Goal: Task Accomplishment & Management: Manage account settings

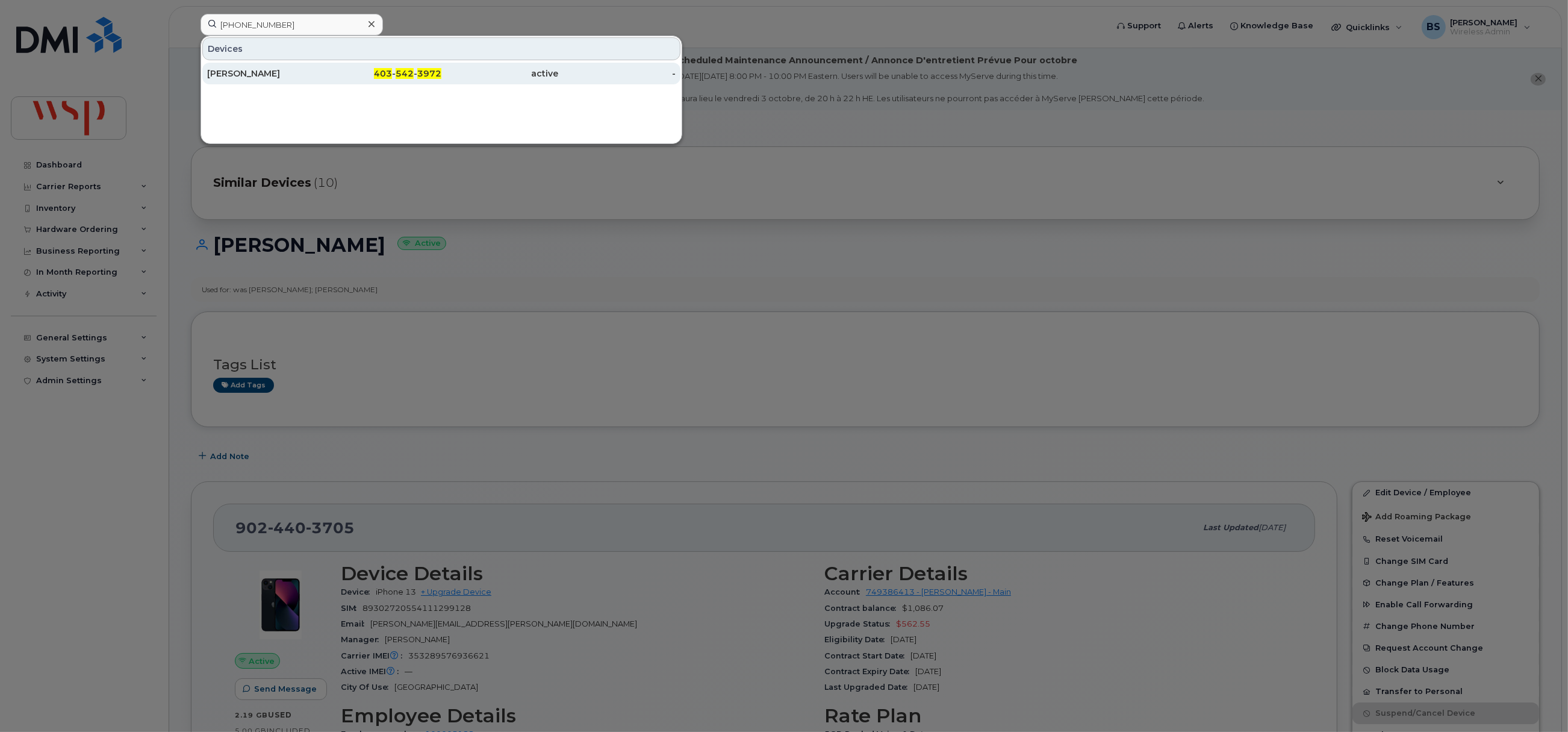
type input "403 542 3972"
click at [236, 71] on div "[PERSON_NAME]" at bounding box center [265, 73] width 117 height 12
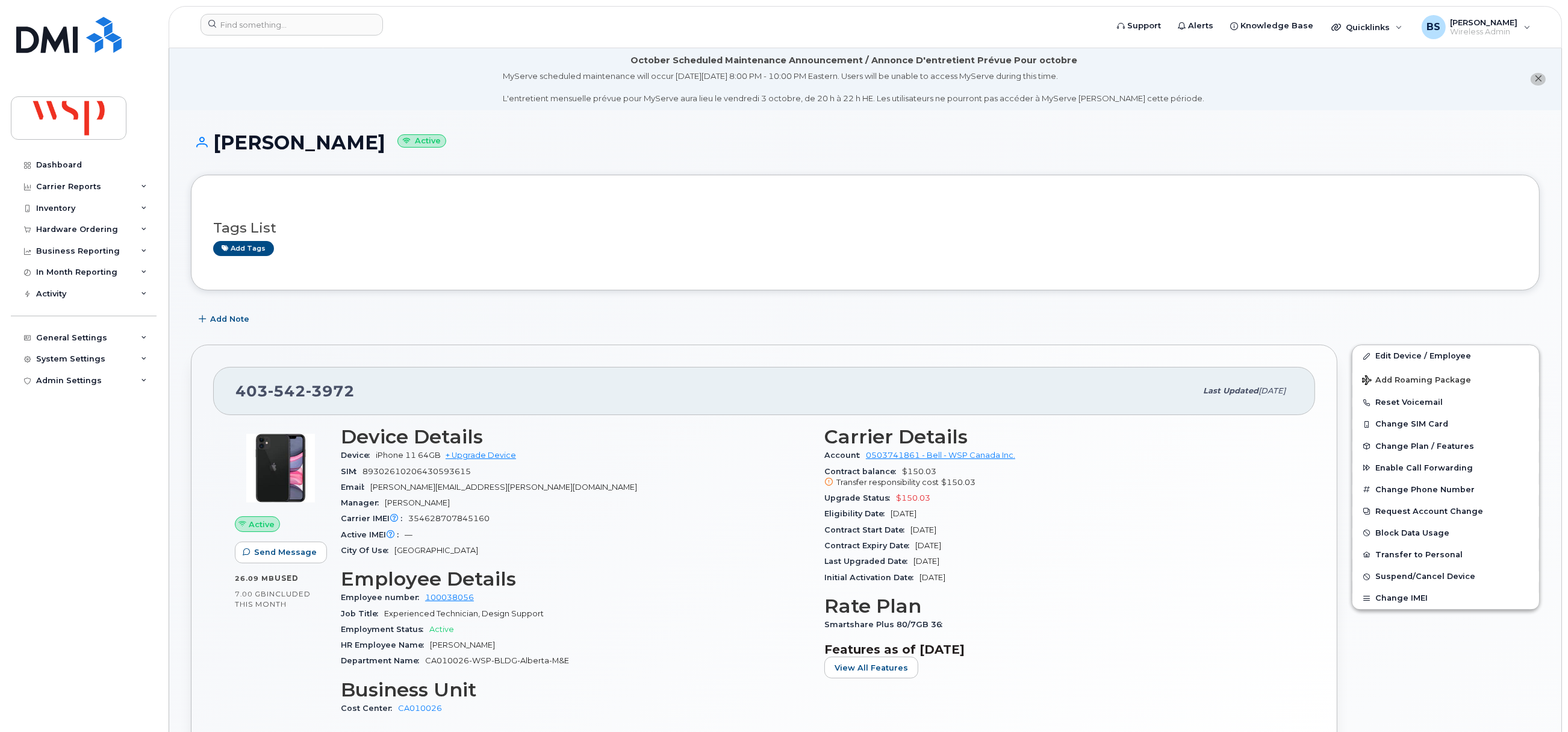
drag, startPoint x: 973, startPoint y: 547, endPoint x: 829, endPoint y: 547, distance: 144.0
click at [829, 547] on div "Contract Expiry Date Jun 20, 2026" at bounding box center [1058, 545] width 469 height 16
copy div "ontract Expiry Date Jun 20, 2026"
click at [217, 316] on span "Add Note" at bounding box center [230, 318] width 39 height 12
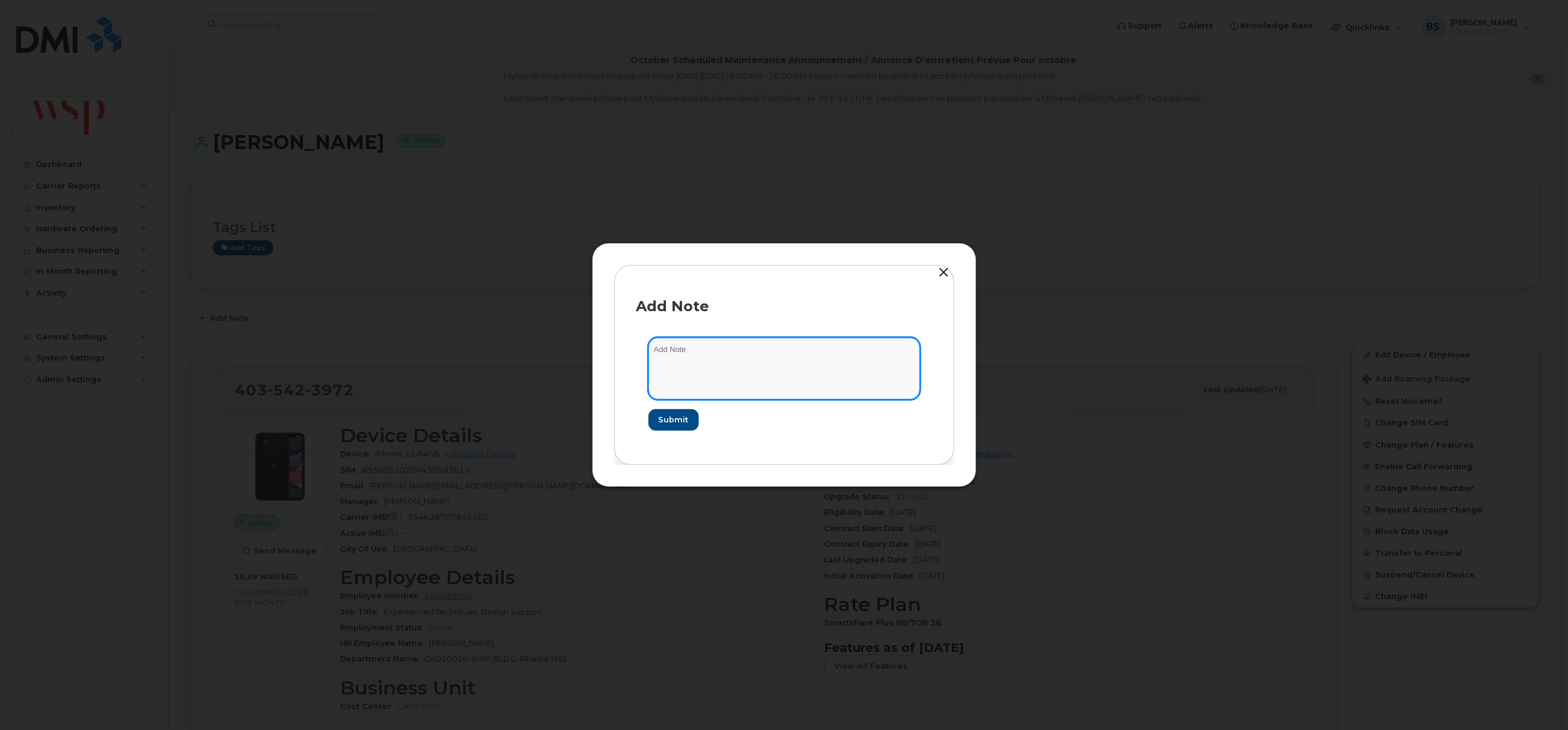
paste textarea "Leah Choi (phone # 403 542 3972) currently has a WSP mobile phone but would lik…"
click at [775, 372] on textarea at bounding box center [784, 368] width 272 height 61
click at [722, 383] on textarea "Leah Choi (phone # 403 542 3972) currently has a WSP mobile phone but would lik…" at bounding box center [784, 368] width 272 height 61
paste textarea "Ian Peters"
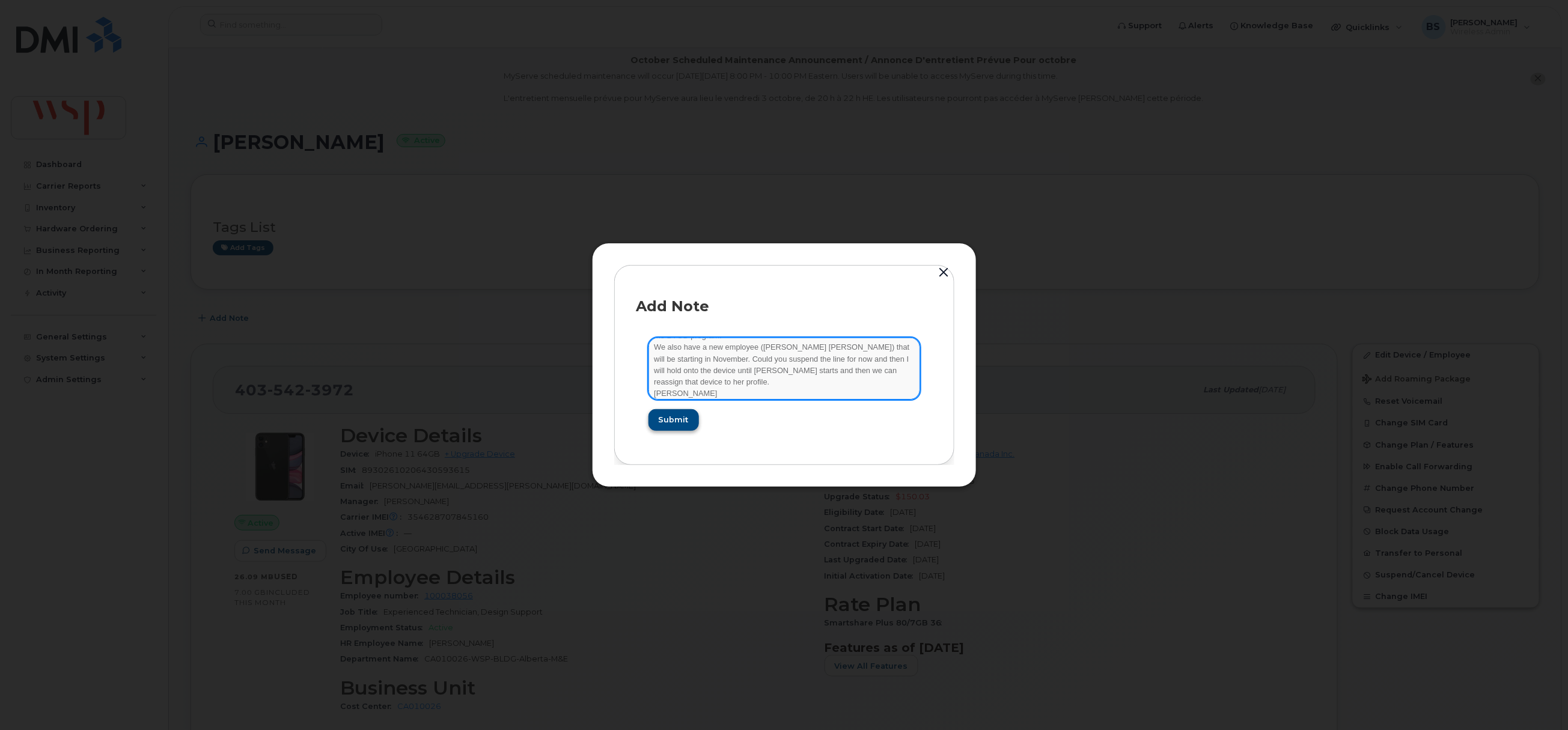
type textarea "Leah Choi (phone # 403 542 3972) currently has a WSP mobile phone but would lik…"
click at [689, 418] on button "Submit" at bounding box center [673, 420] width 49 height 22
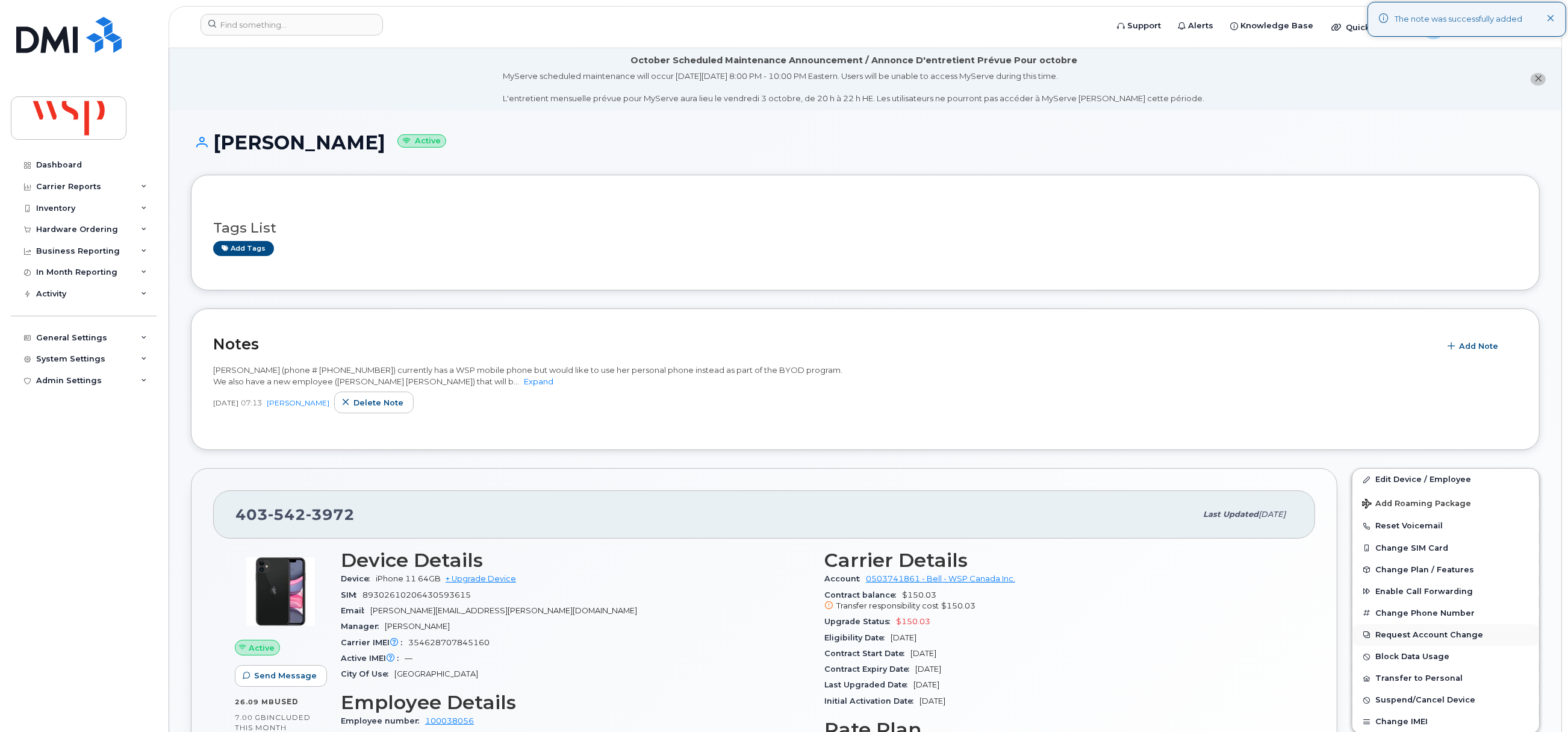
scroll to position [181, 0]
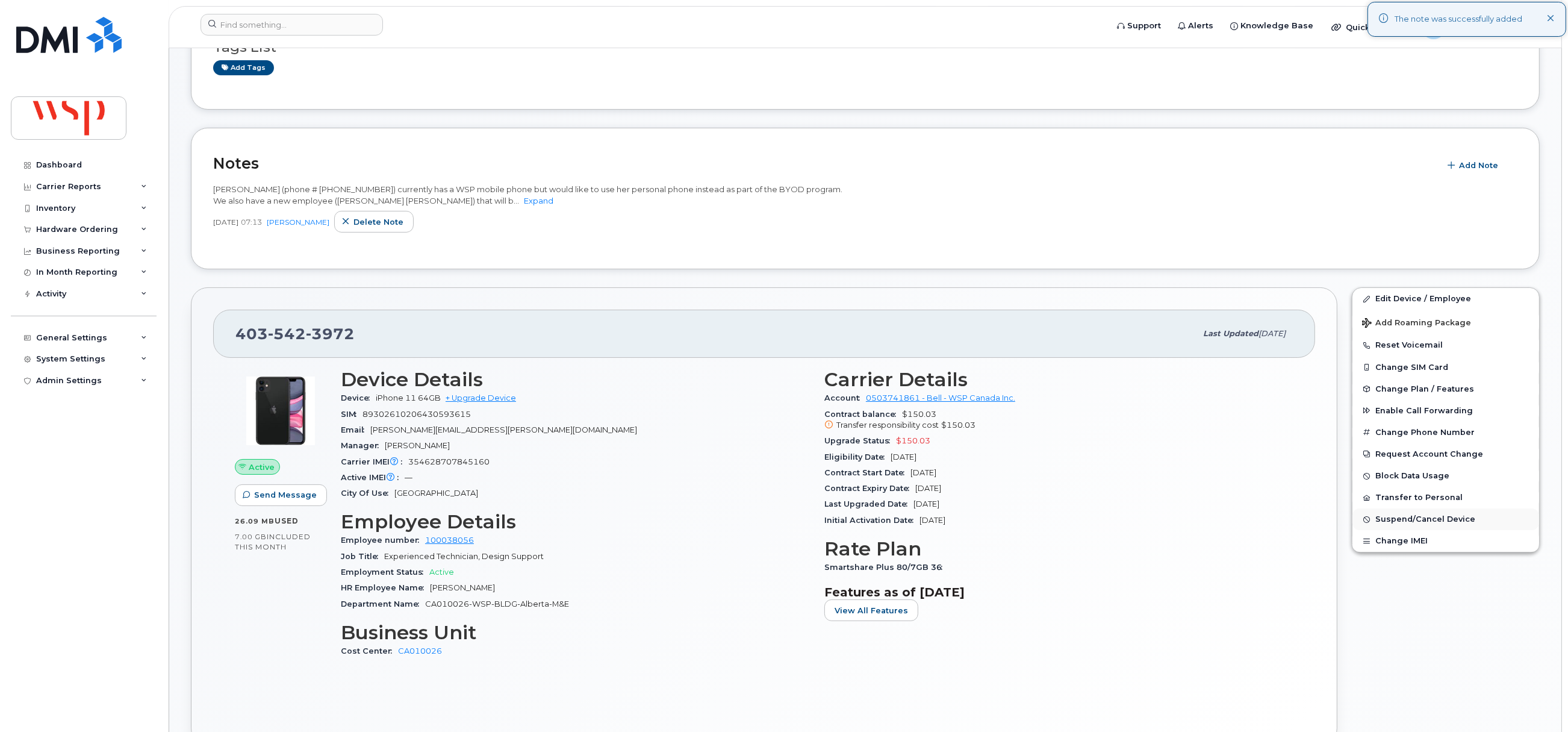
click at [1387, 520] on span "Suspend/Cancel Device" at bounding box center [1425, 519] width 100 height 9
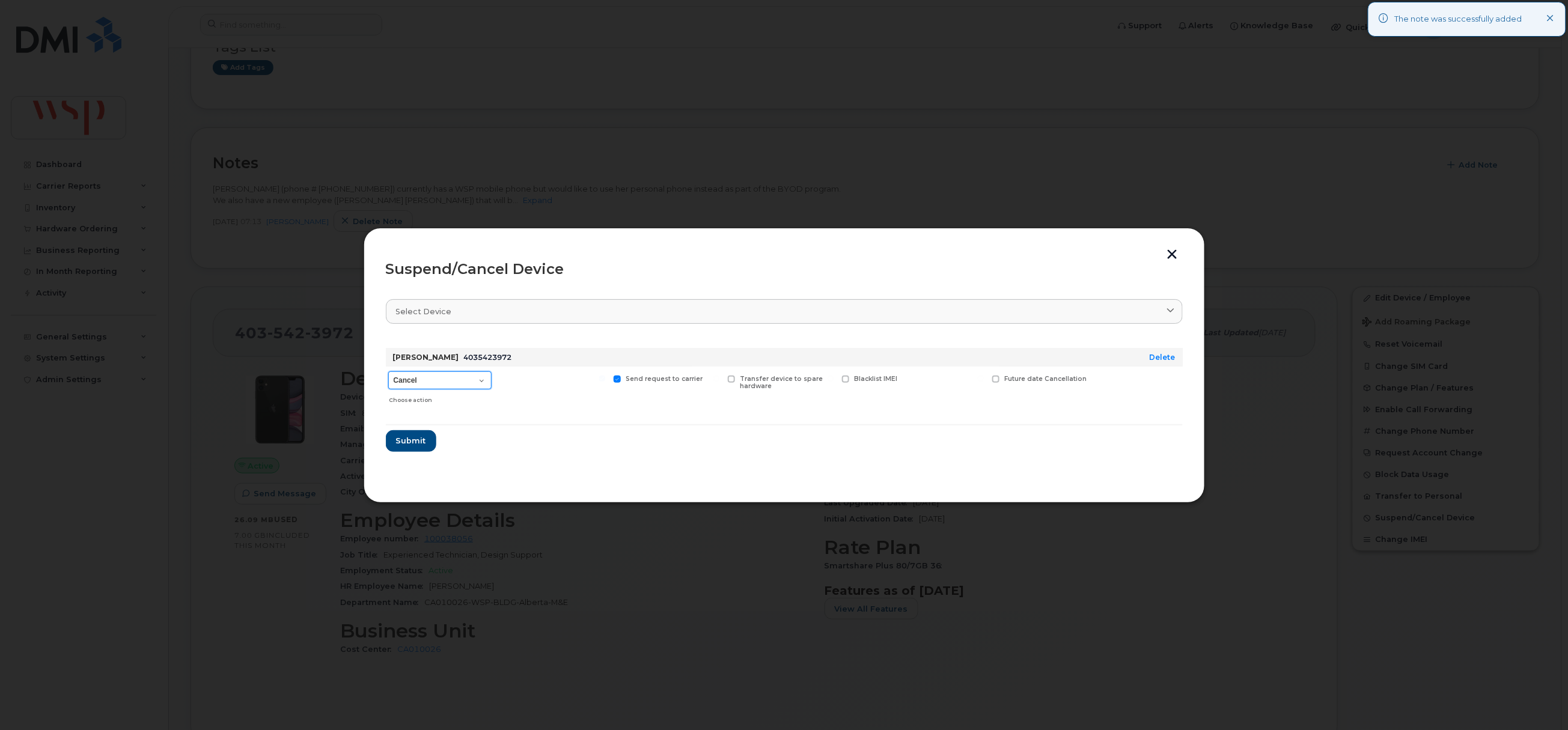
click at [432, 386] on select "Cancel Suspend - Extend Suspension Suspend - Reduced Rate Suspend - Full Rate S…" at bounding box center [440, 380] width 104 height 18
select select "[object Object]"
click at [388, 372] on select "Cancel Suspend - Extend Suspension Suspend - Reduced Rate Suspend - Full Rate S…" at bounding box center [440, 380] width 104 height 18
click at [406, 442] on span "Submit" at bounding box center [411, 440] width 30 height 12
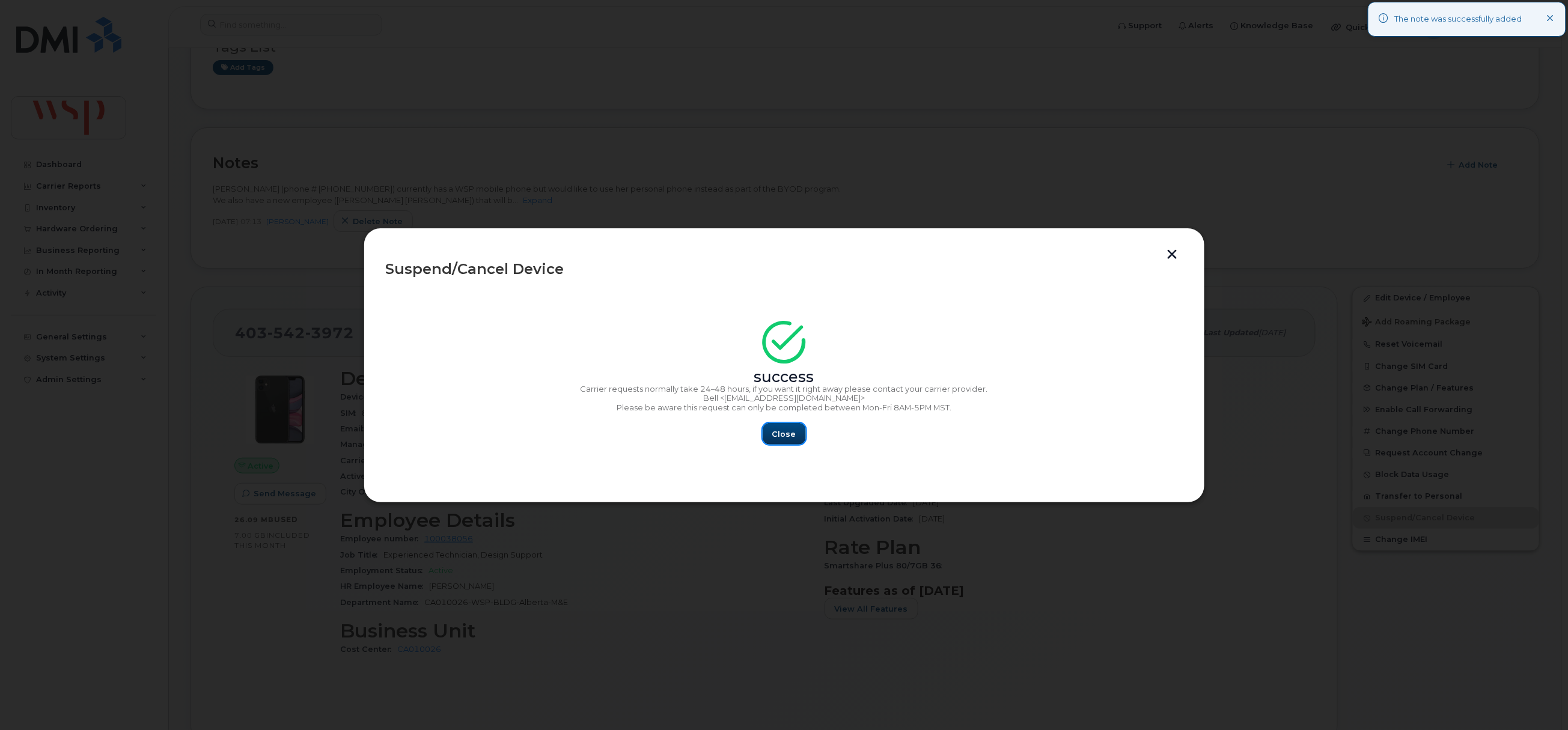
click at [785, 433] on span "Close" at bounding box center [784, 433] width 24 height 12
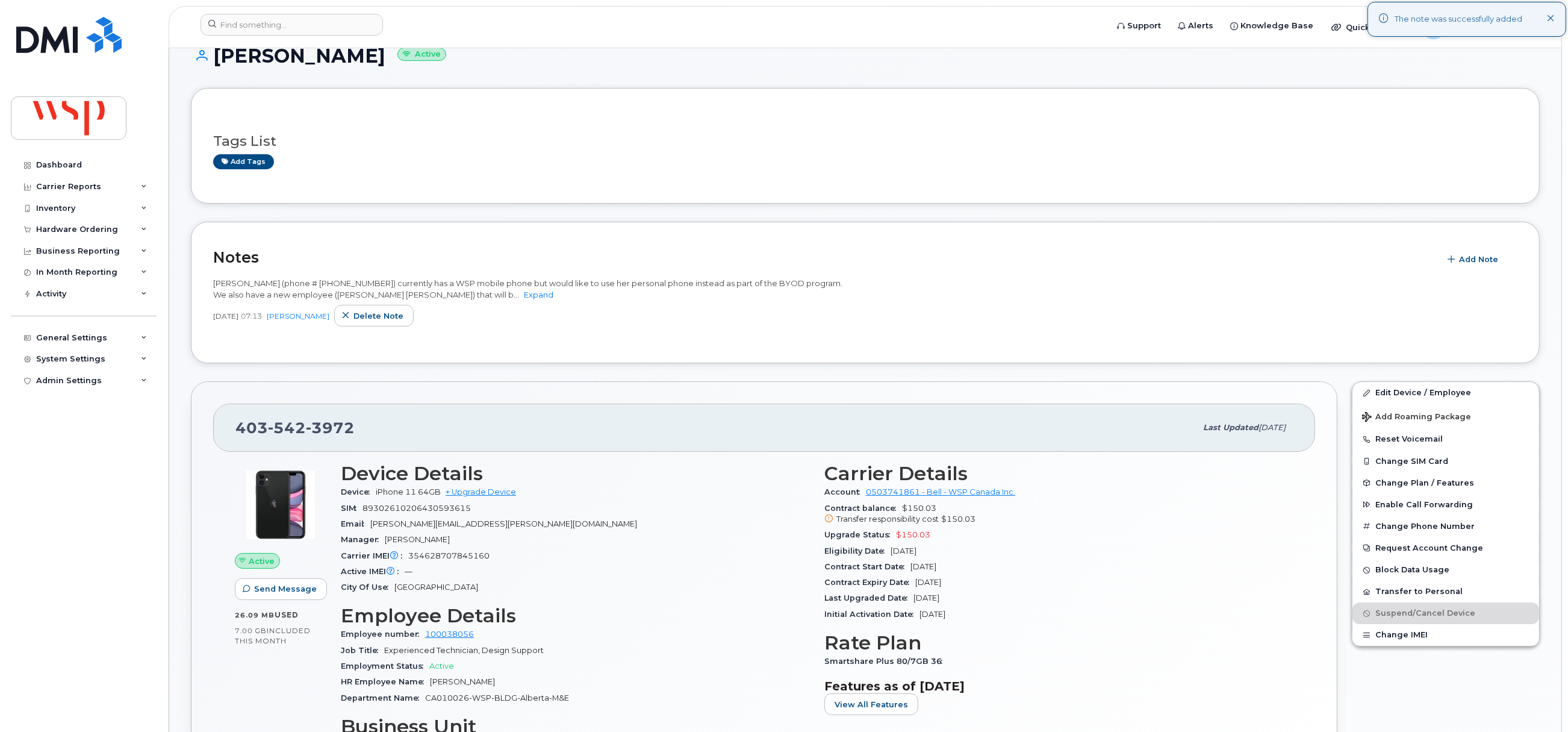
scroll to position [0, 0]
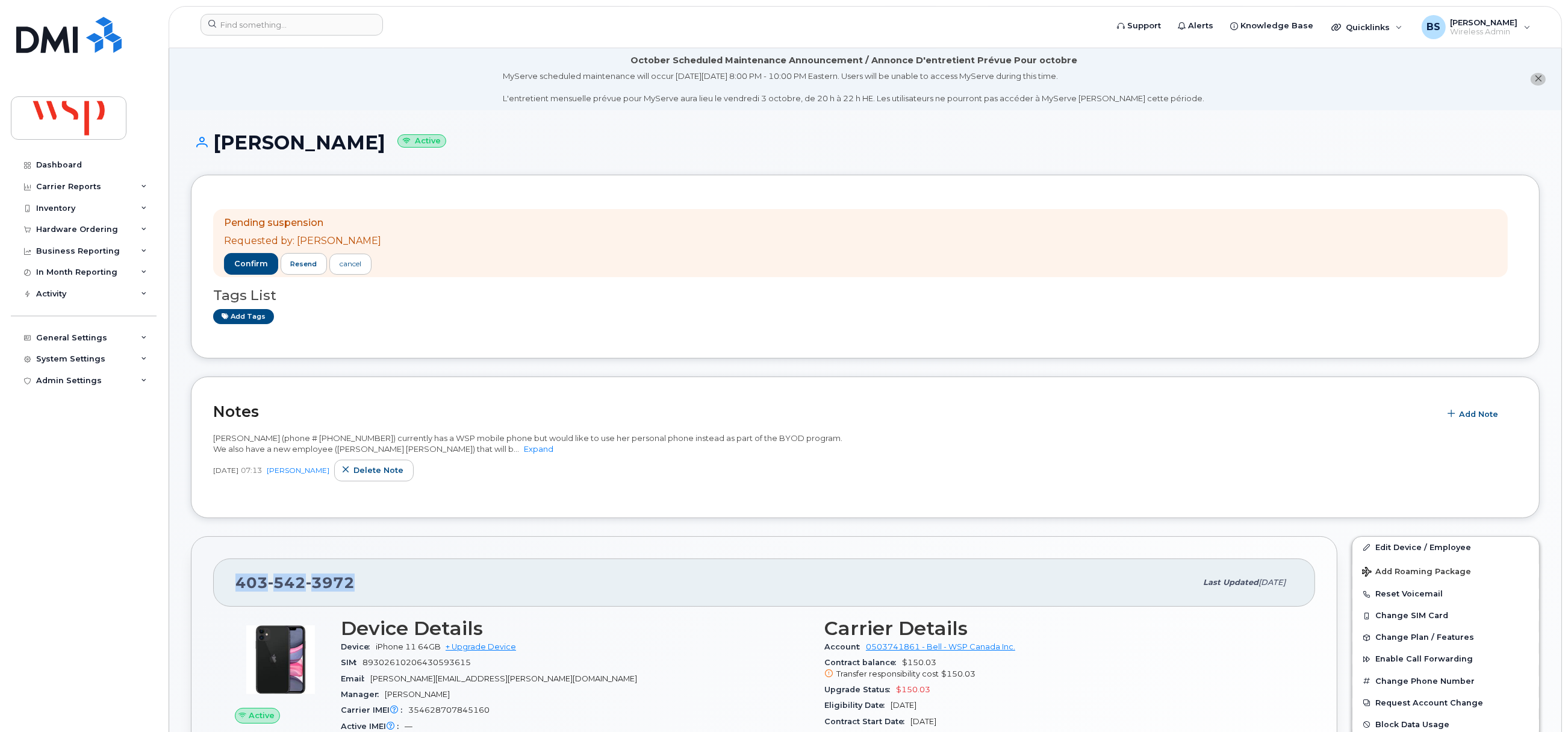
drag, startPoint x: 279, startPoint y: 585, endPoint x: 165, endPoint y: 585, distance: 114.0
click at [254, 313] on link "Add tags" at bounding box center [244, 316] width 61 height 15
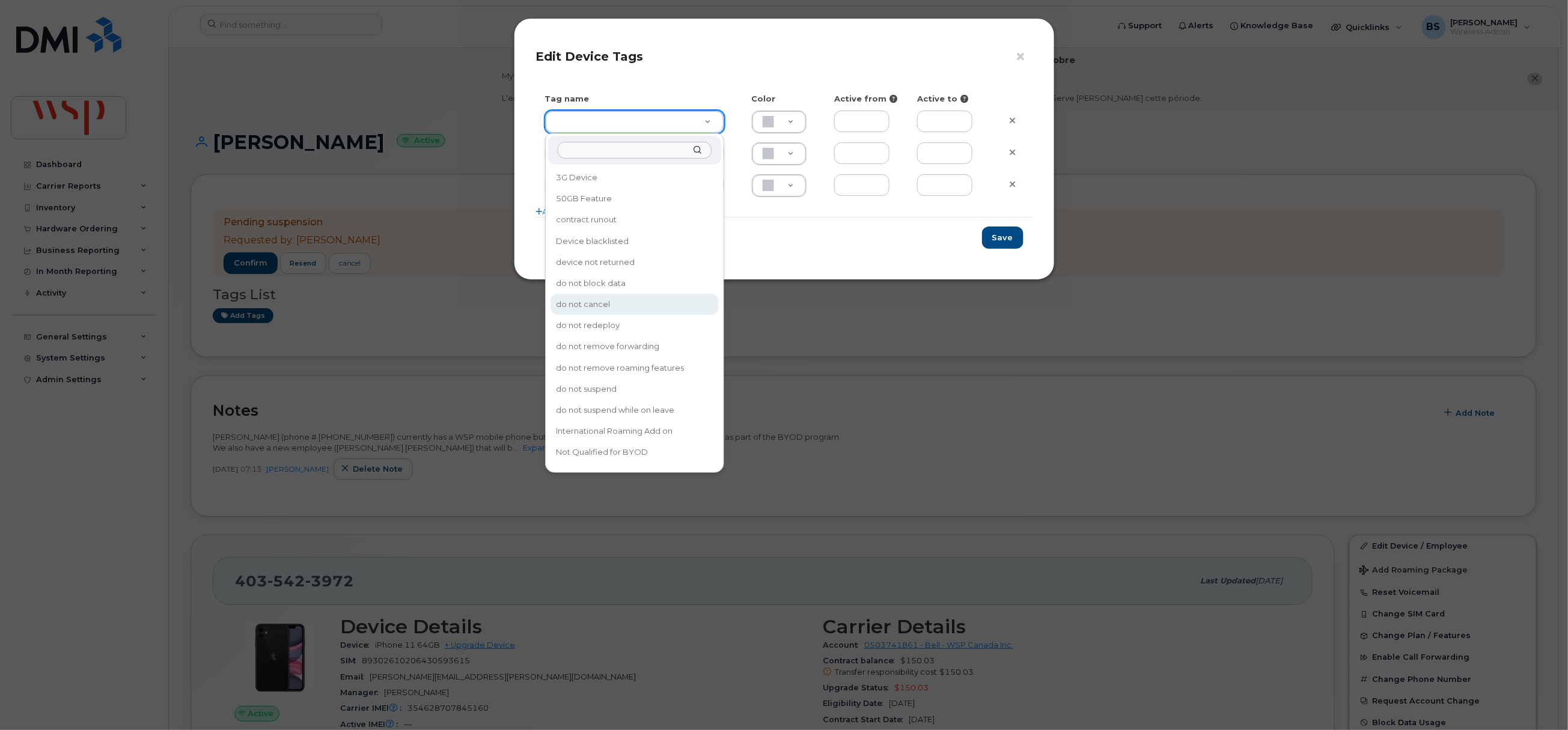
type input "do not cancel"
type input "F8C6C8"
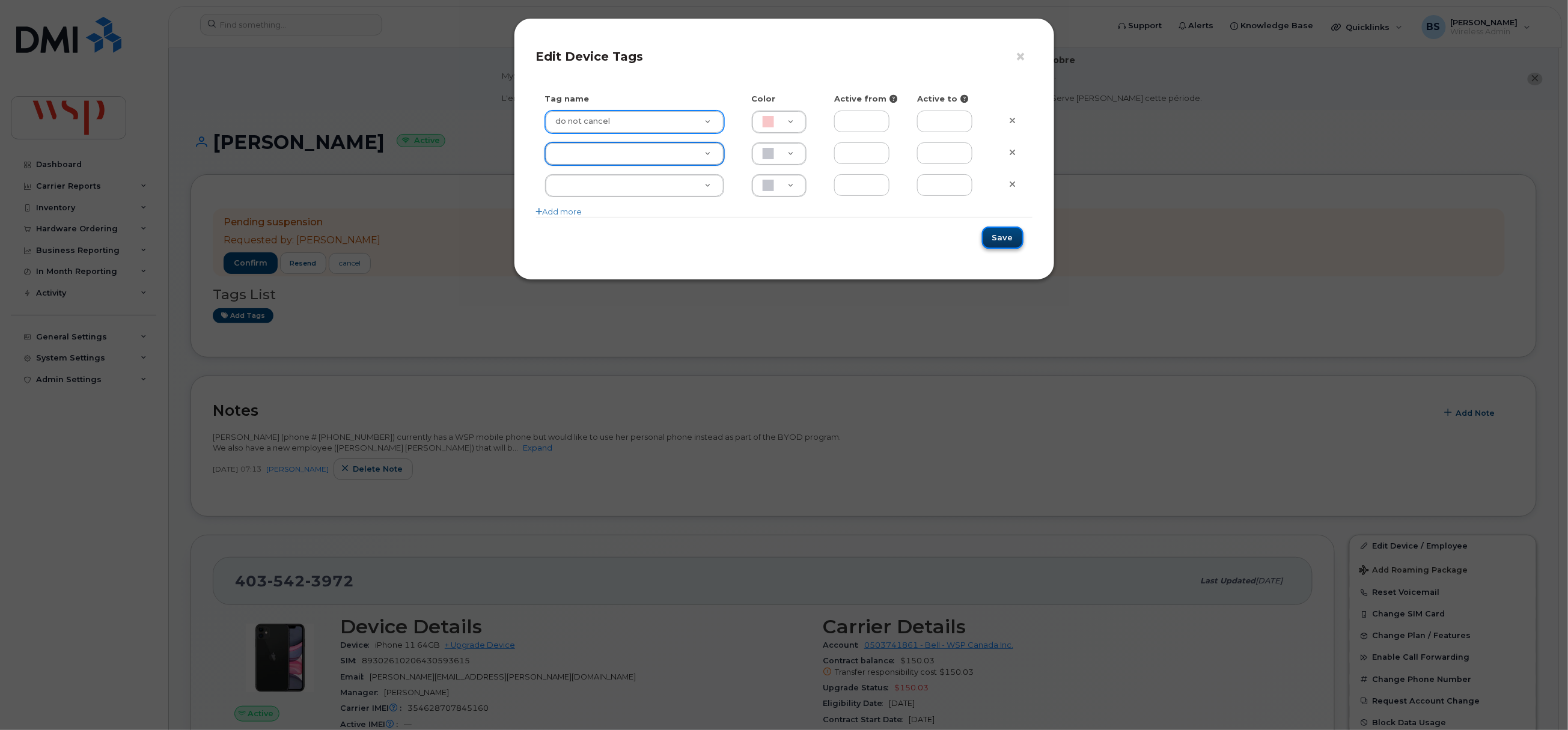
click at [1010, 235] on button "Save" at bounding box center [1002, 237] width 41 height 22
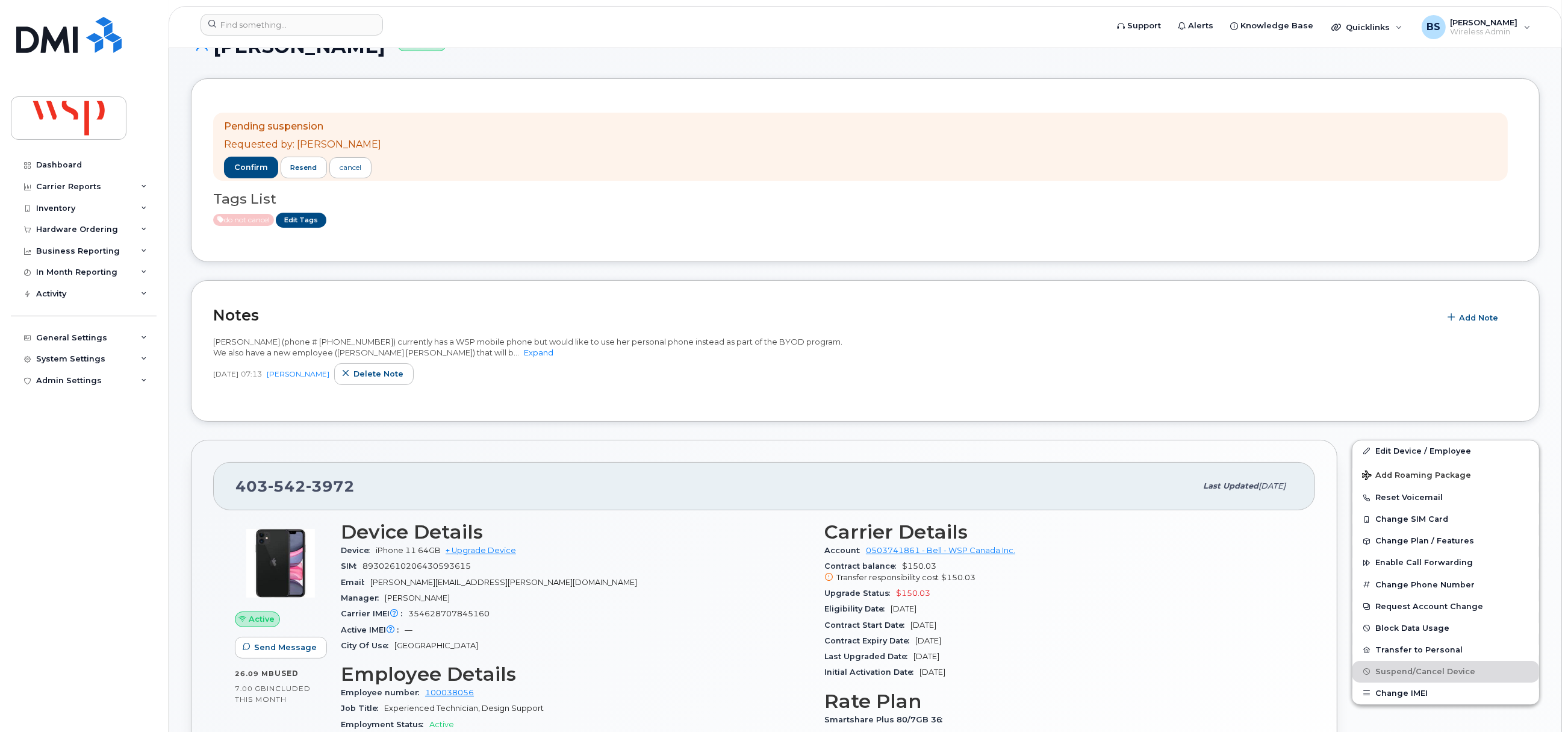
scroll to position [270, 0]
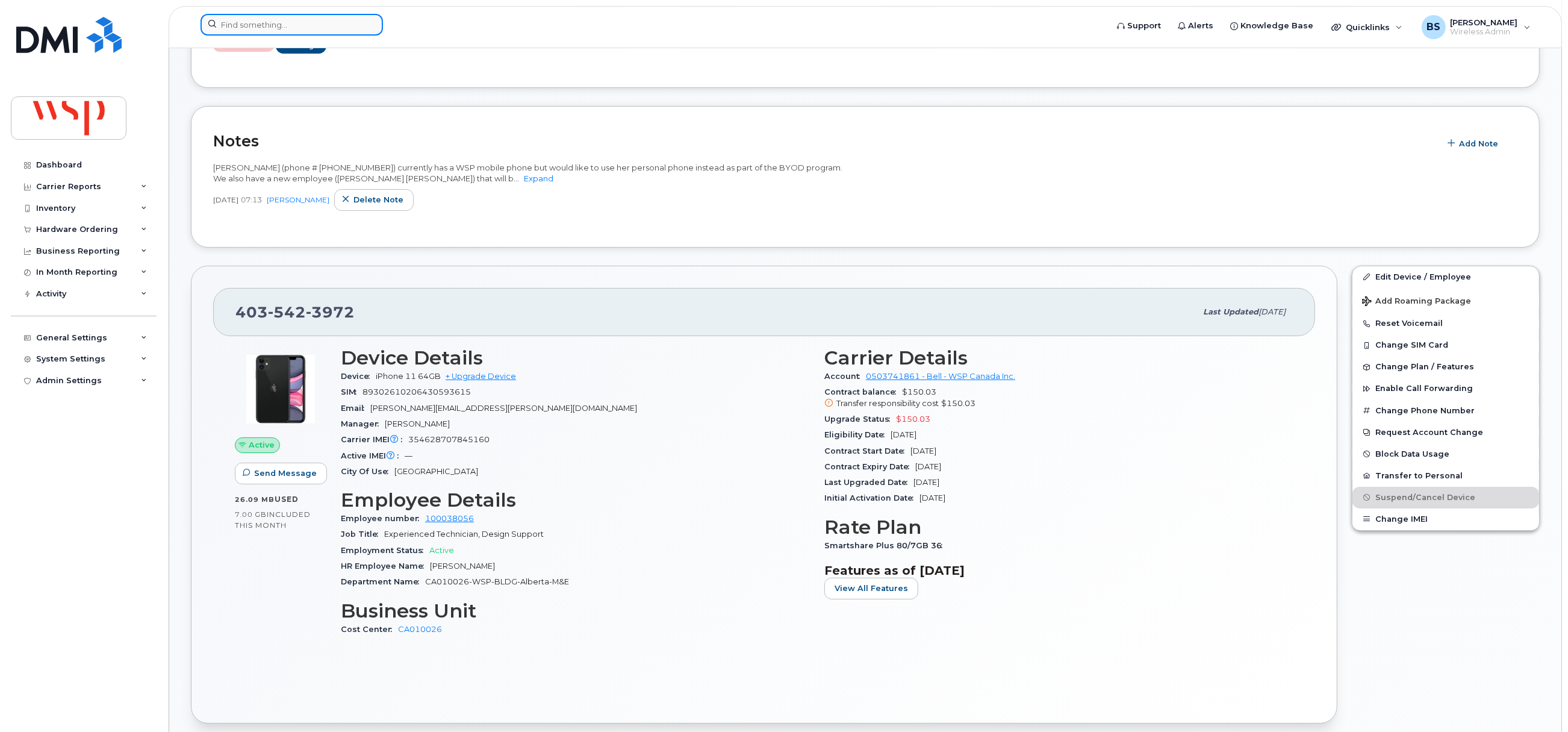
drag, startPoint x: 274, startPoint y: 29, endPoint x: 295, endPoint y: 28, distance: 21.0
click at [276, 29] on input at bounding box center [291, 24] width 183 height 22
paste input "581-398-9954"
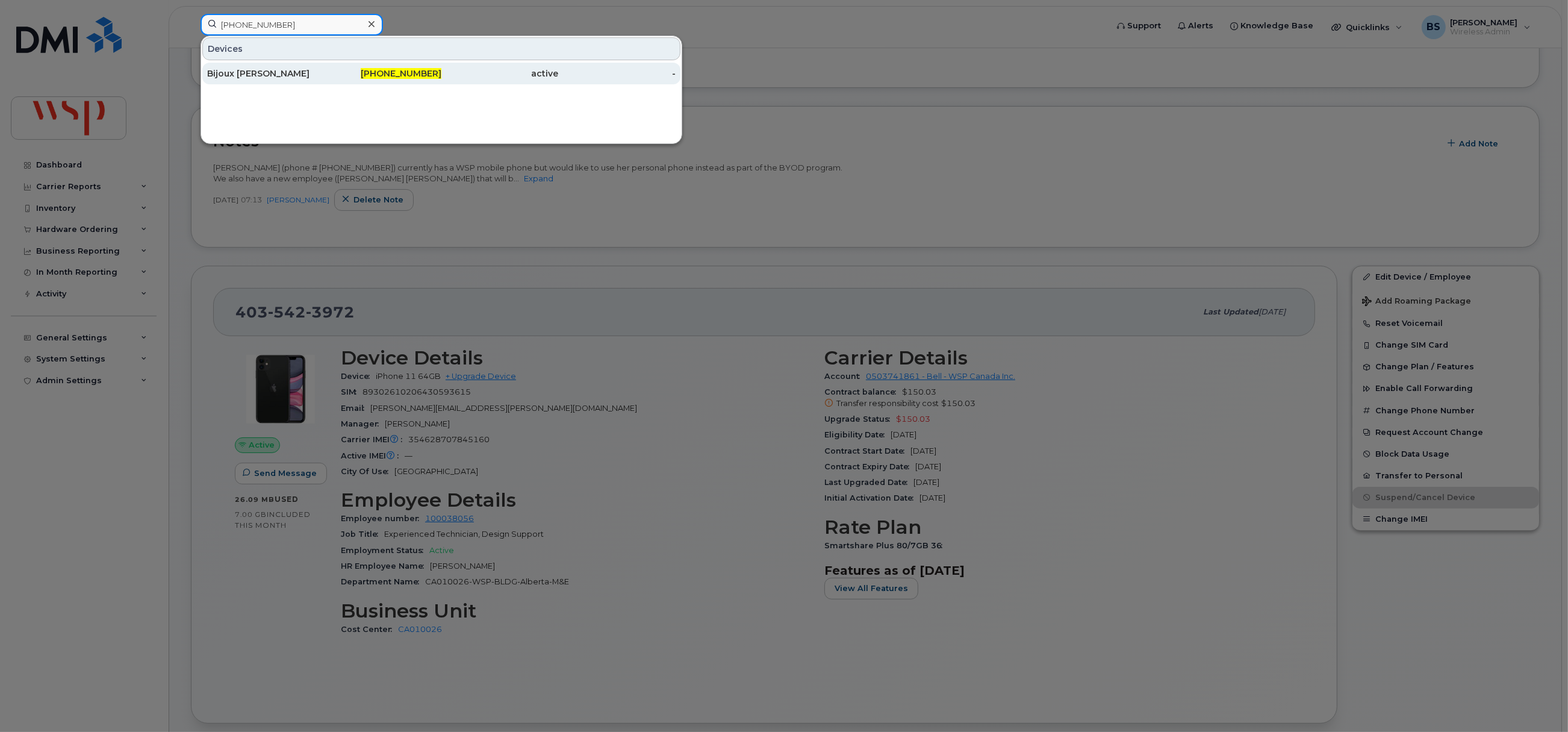
type input "581-398-9954"
click at [250, 71] on div "Bijoux [PERSON_NAME]" at bounding box center [265, 73] width 117 height 12
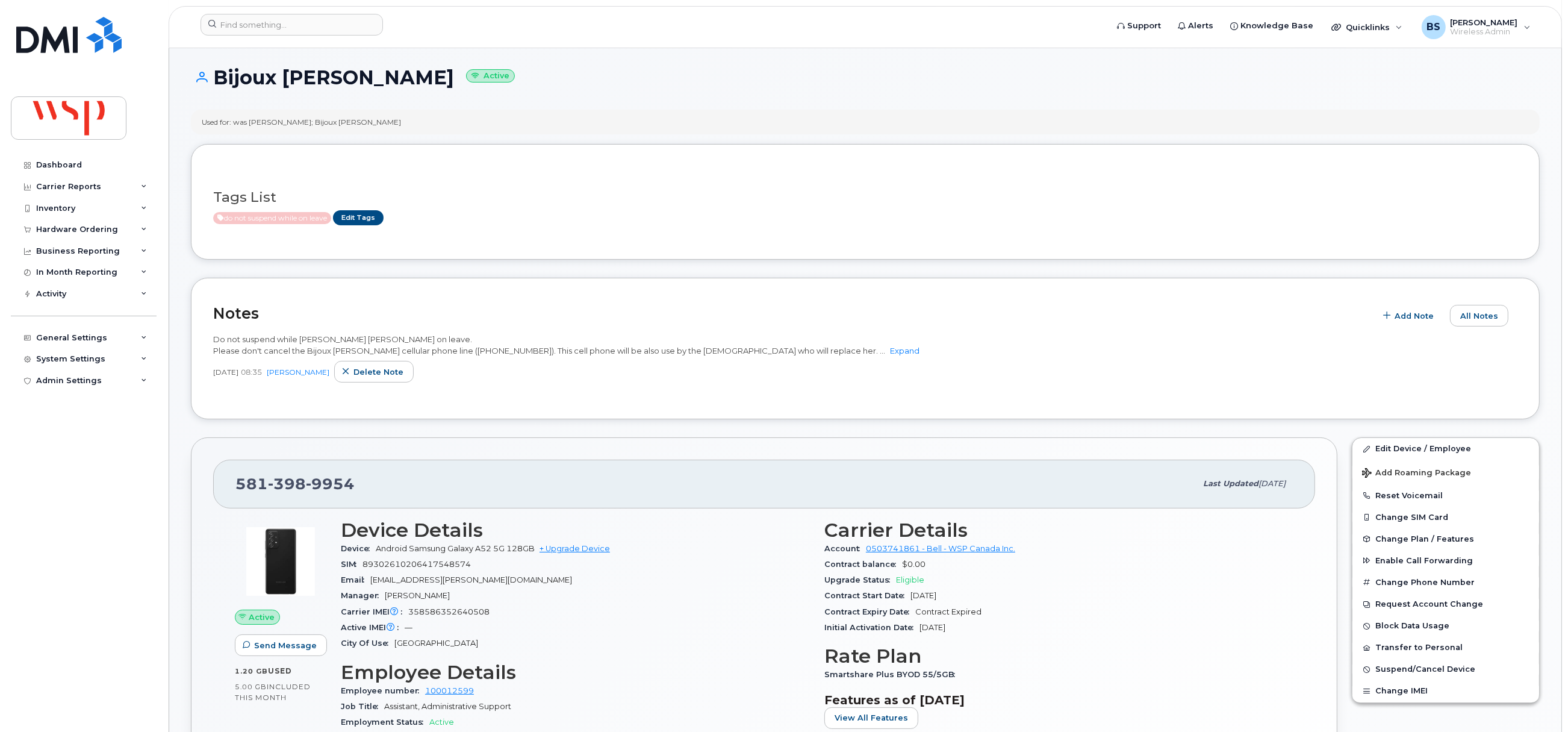
scroll to position [181, 0]
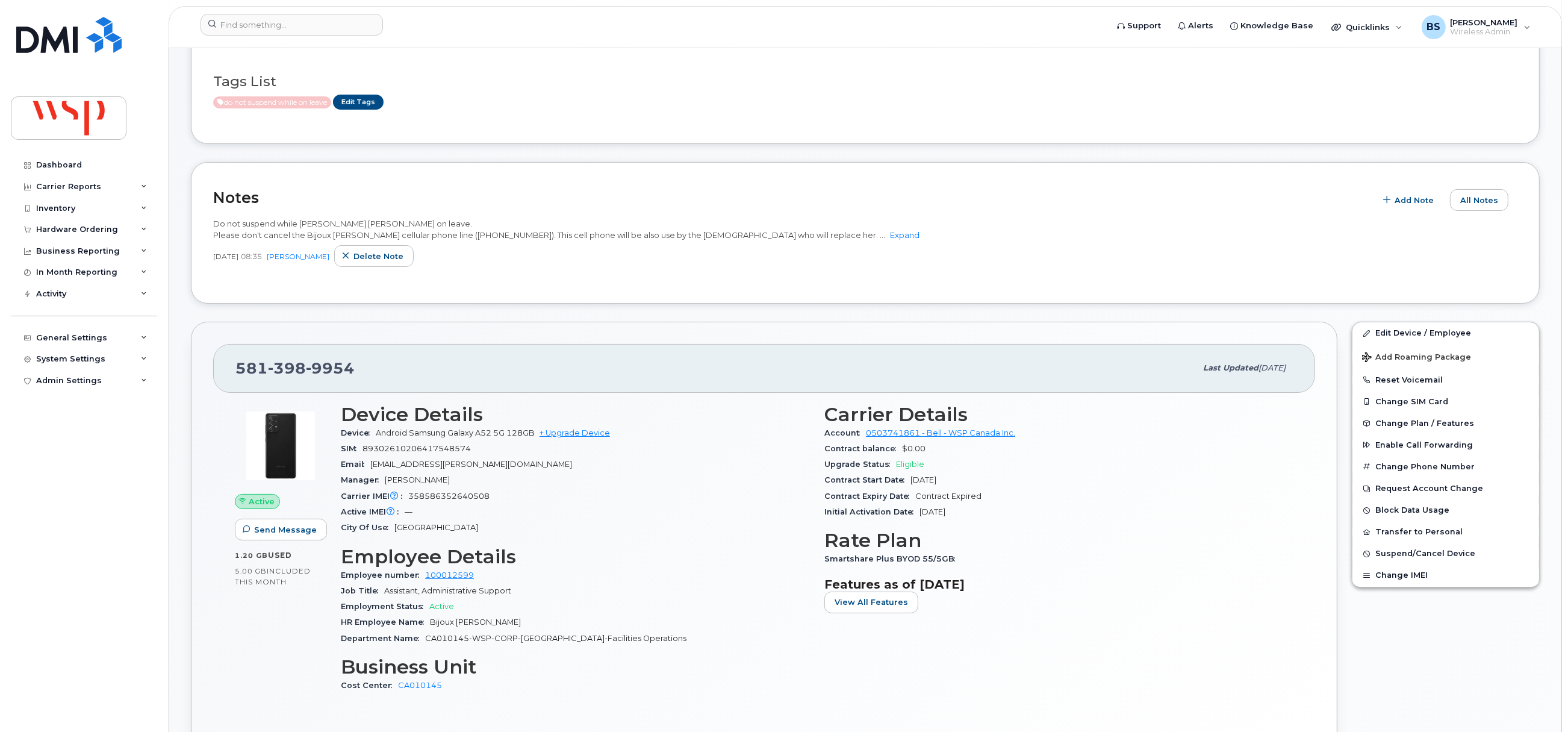
click at [448, 640] on span "CA010145-WSP-CORP-Quebec-Facilities Operations" at bounding box center [555, 638] width 261 height 9
click at [450, 641] on span "CA010145-WSP-CORP-Quebec-Facilities Operations" at bounding box center [555, 638] width 261 height 9
drag, startPoint x: 637, startPoint y: 638, endPoint x: 428, endPoint y: 642, distance: 209.0
click at [428, 642] on div "Department Name CA010145-WSP-CORP-Quebec-Facilities Operations" at bounding box center [575, 638] width 469 height 16
copy span "CA010145-WSP-CORP-Quebec-Facilities Operations"
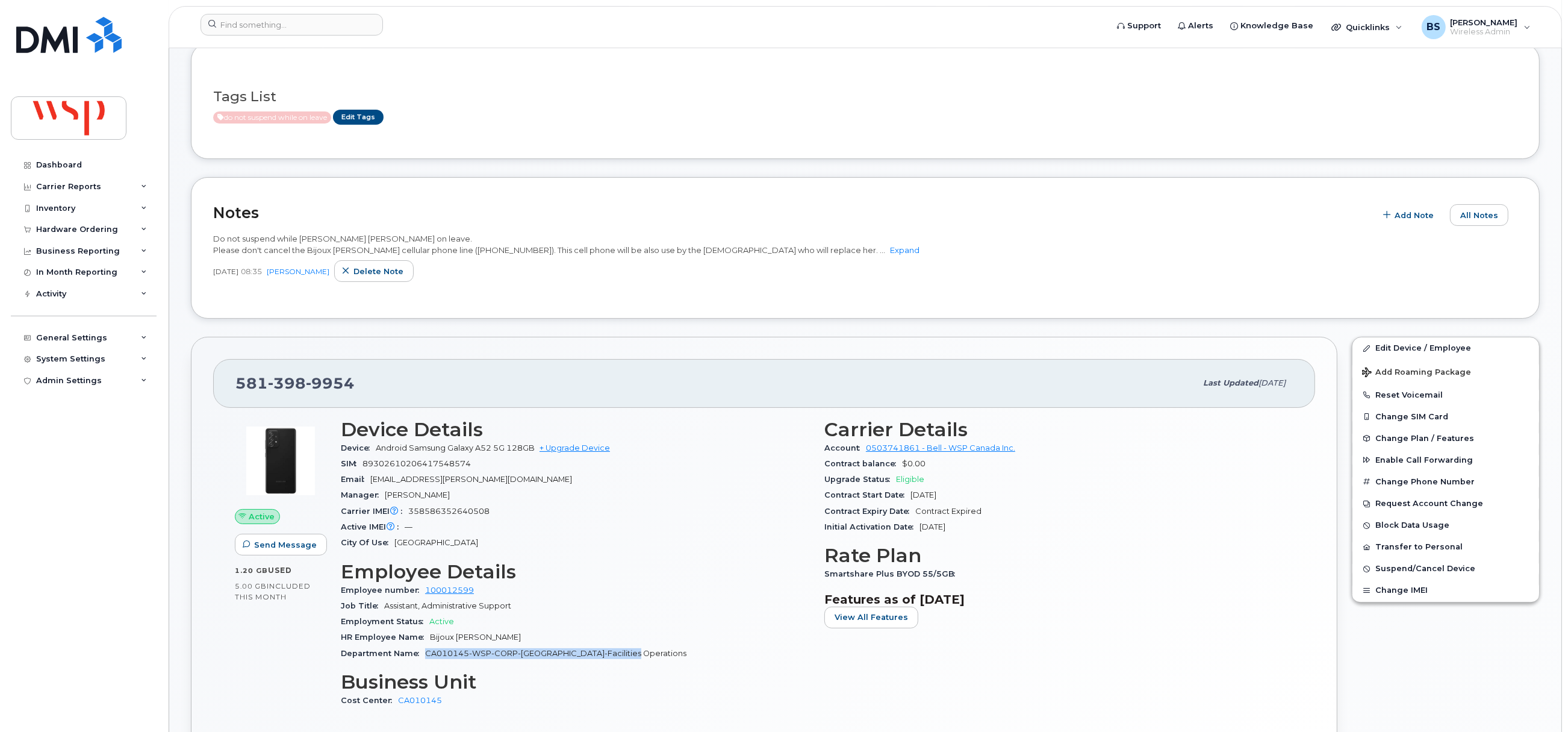
scroll to position [0, 0]
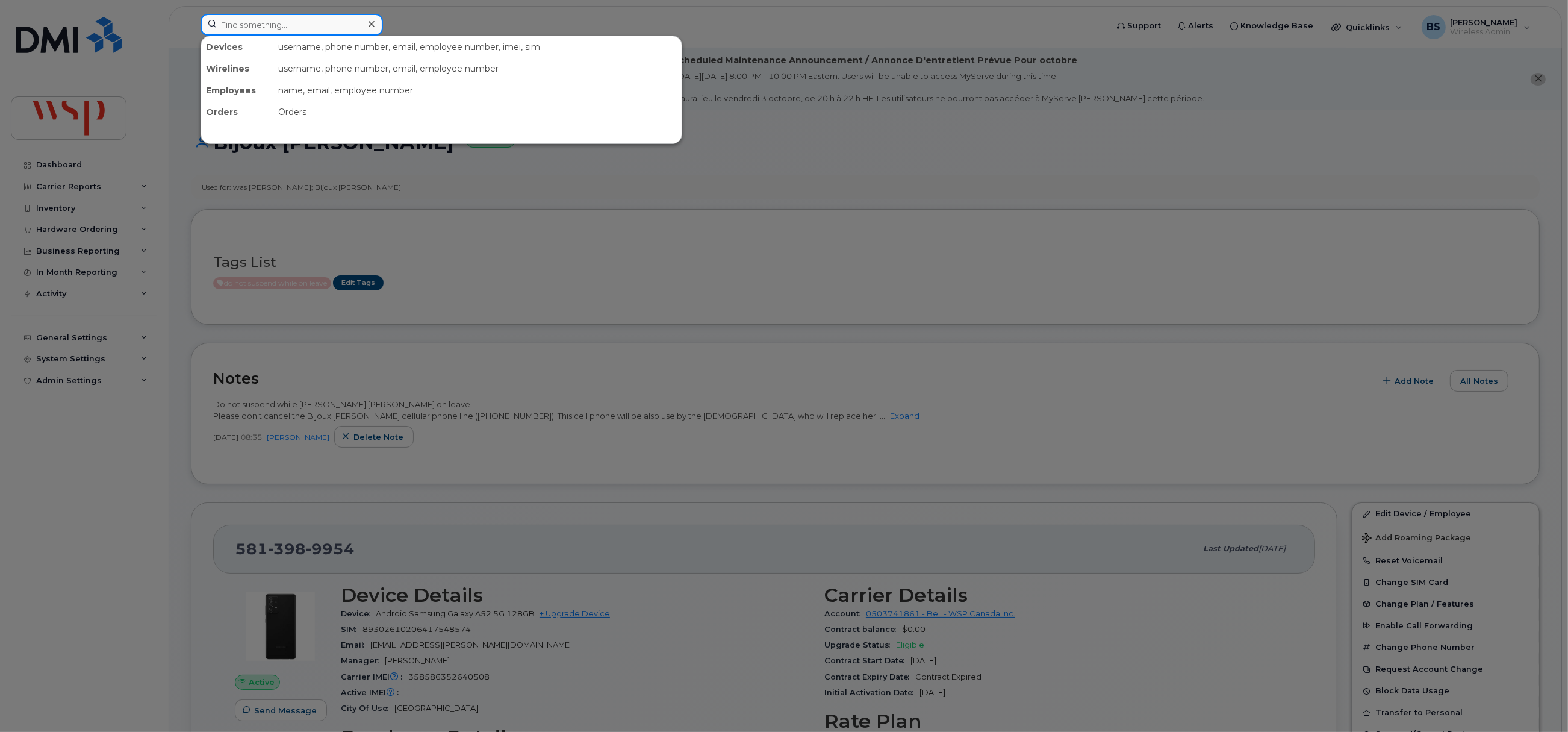
click at [300, 22] on input at bounding box center [291, 24] width 183 height 22
paste input "4372288605"
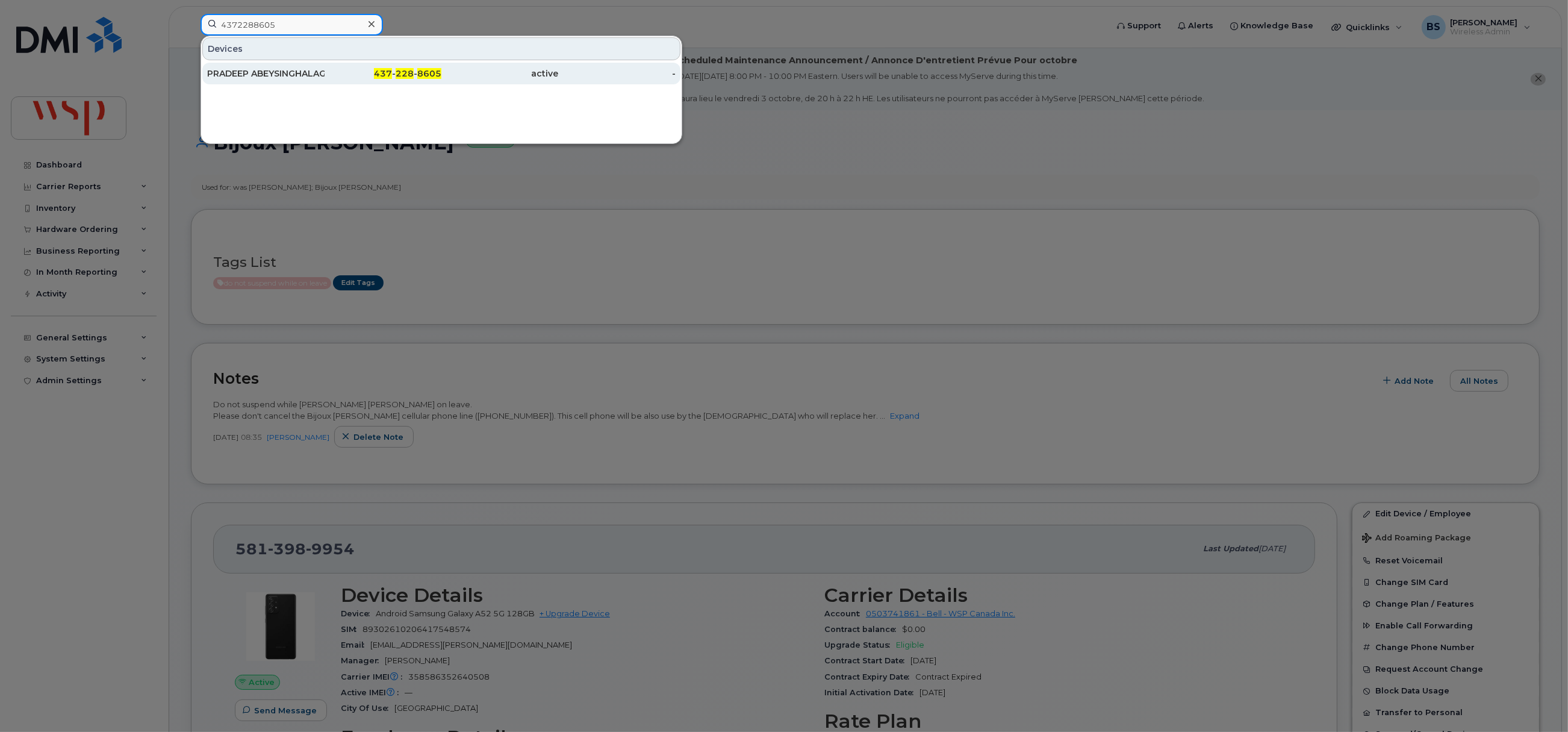
type input "4372288605"
click at [228, 71] on div "PRADEEP ABEYSINGHALAGE" at bounding box center [265, 73] width 117 height 12
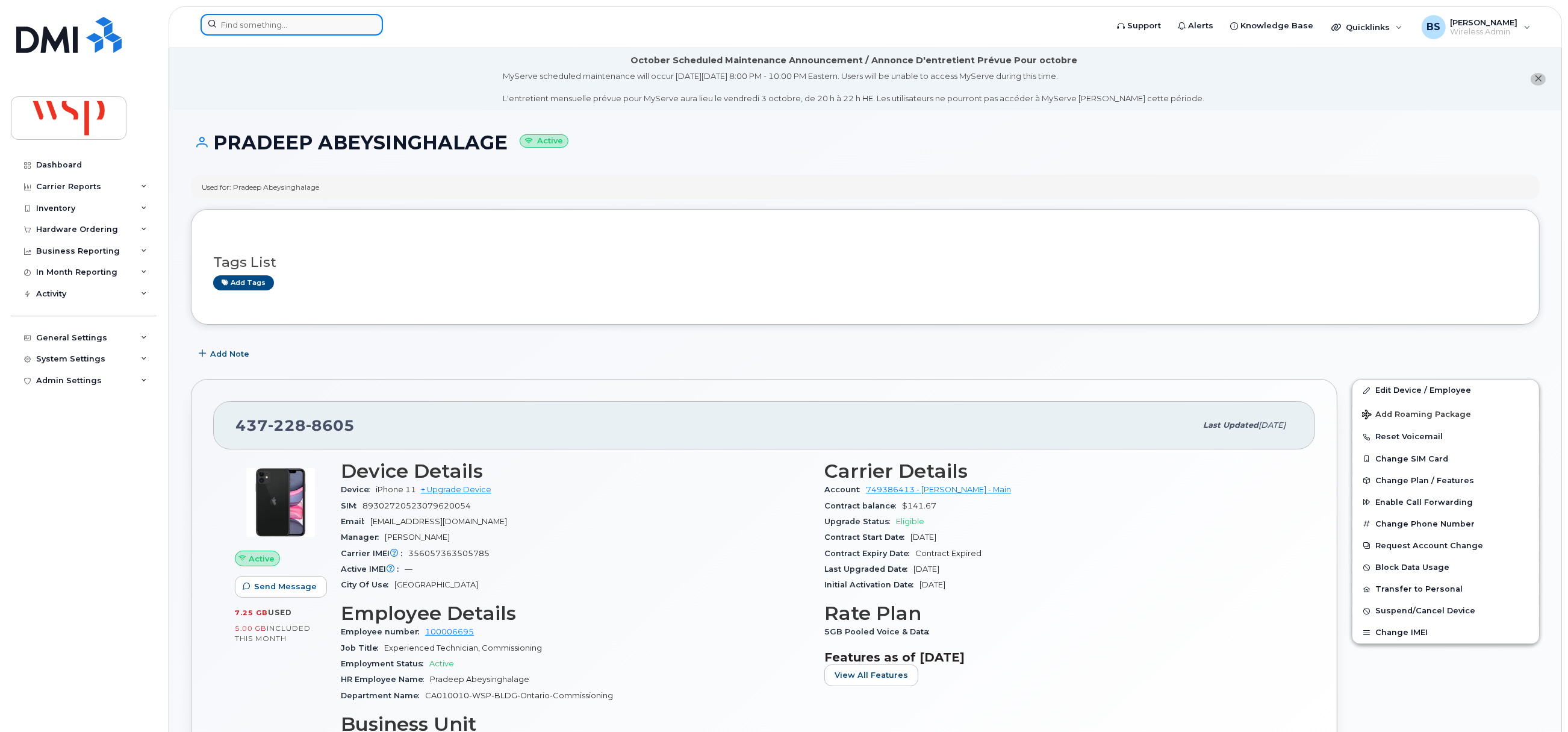
click at [289, 27] on input at bounding box center [291, 24] width 183 height 22
paste input "[PERSON_NAME]"
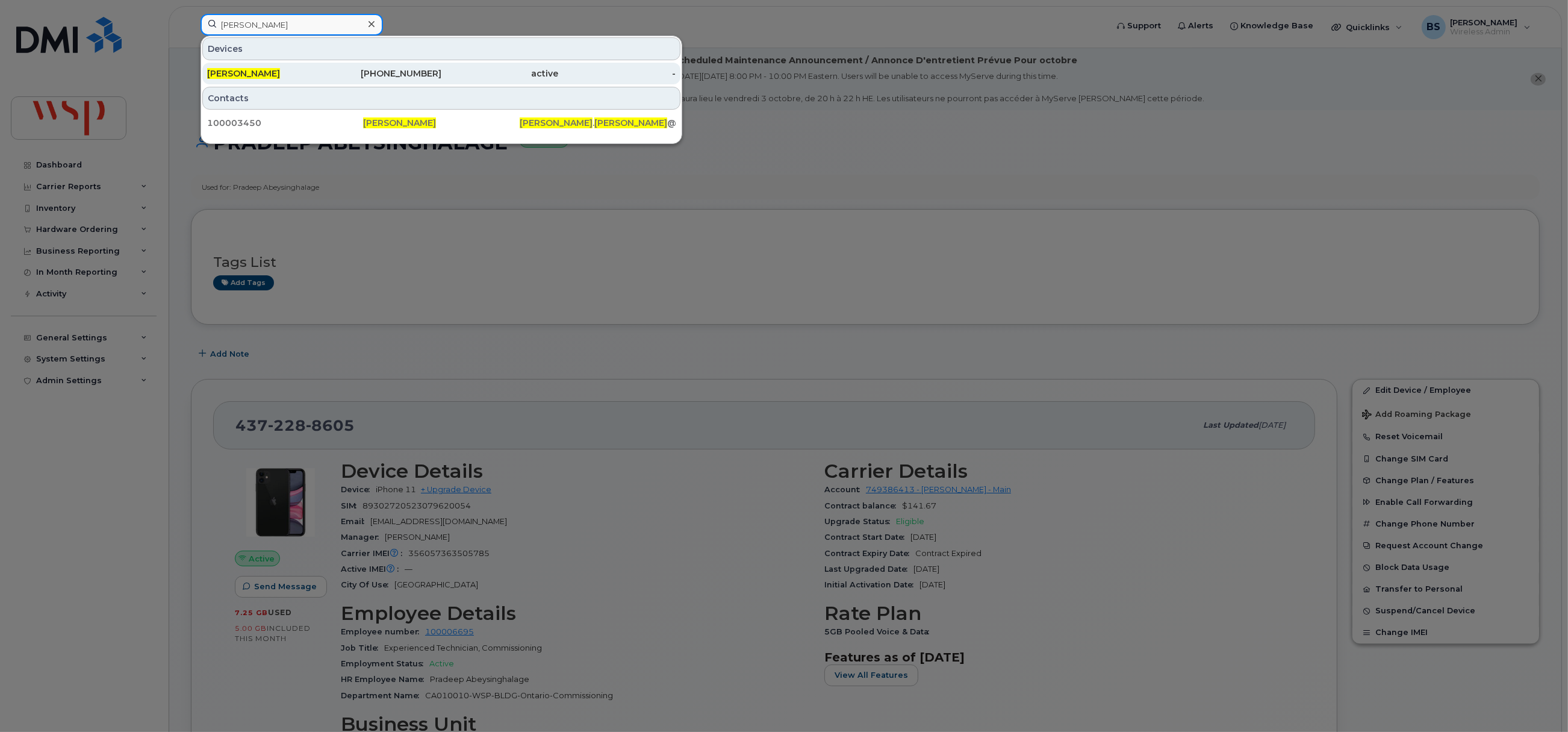
type input "[PERSON_NAME]"
click at [242, 72] on span "Donald Desjardins" at bounding box center [243, 73] width 73 height 11
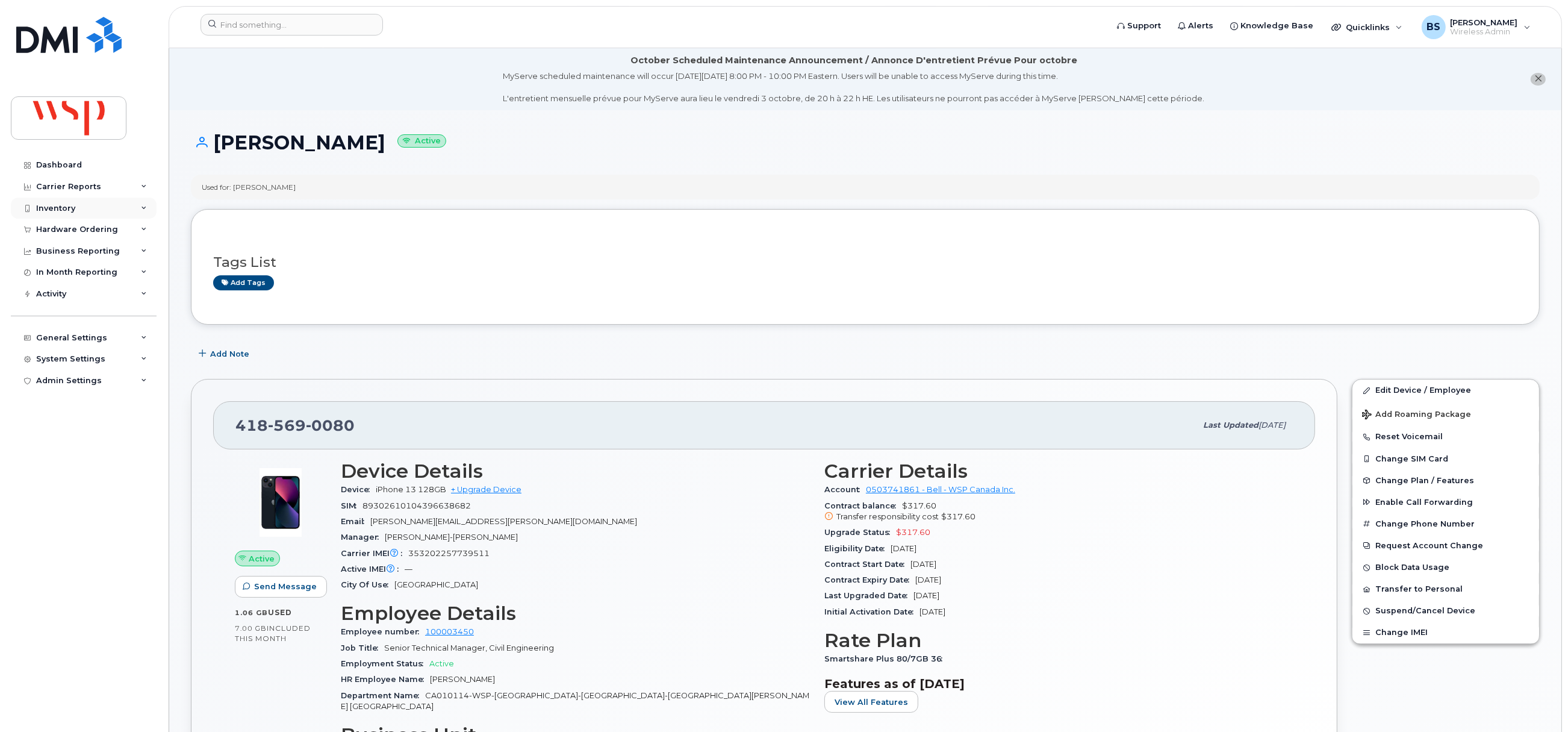
drag, startPoint x: 51, startPoint y: 202, endPoint x: 58, endPoint y: 211, distance: 11.4
click at [51, 202] on div "Inventory" at bounding box center [83, 208] width 146 height 22
drag, startPoint x: 57, startPoint y: 249, endPoint x: 67, endPoint y: 247, distance: 10.2
click at [58, 249] on div "Data Conflicts" at bounding box center [70, 253] width 58 height 11
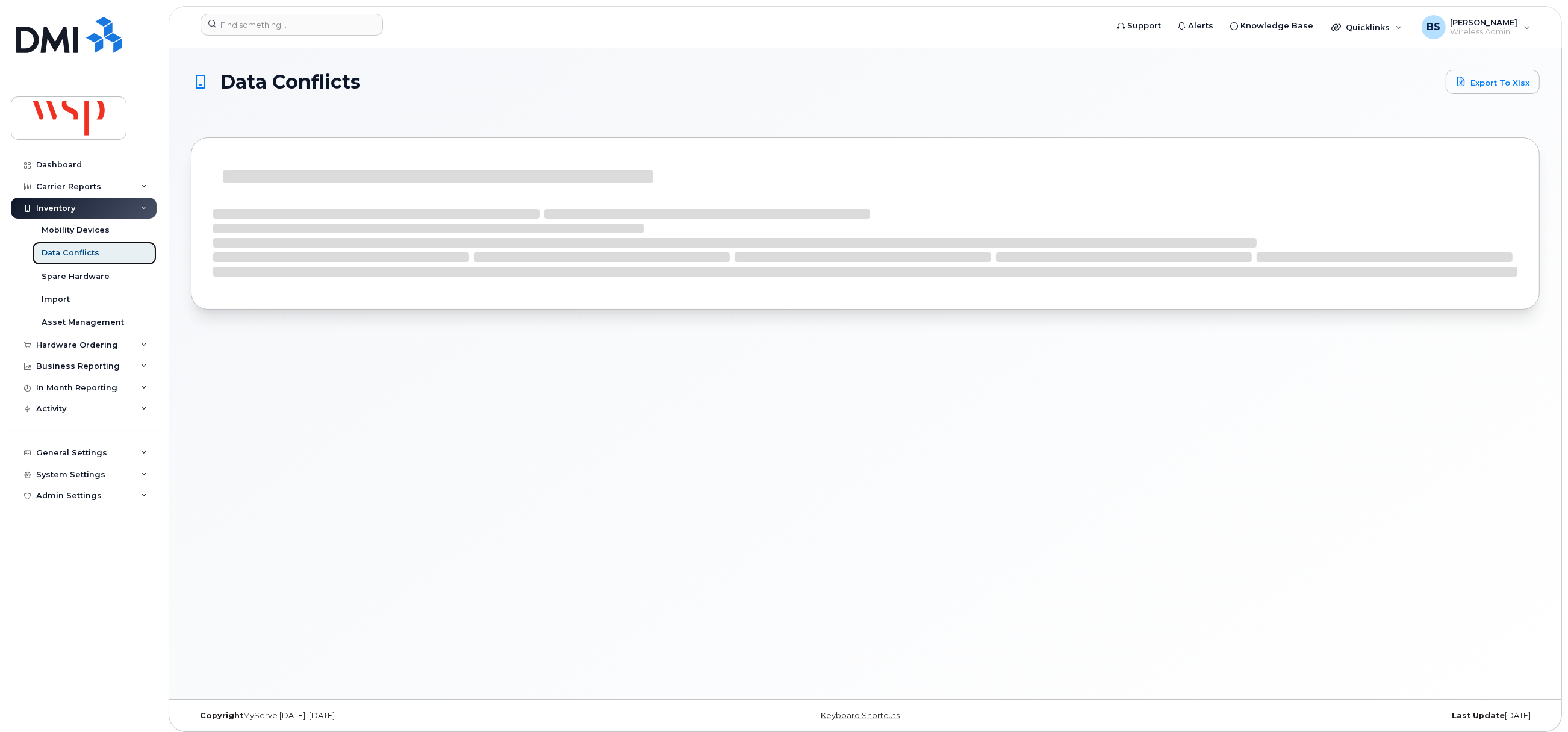
click at [60, 252] on div "Data Conflicts" at bounding box center [70, 253] width 58 height 11
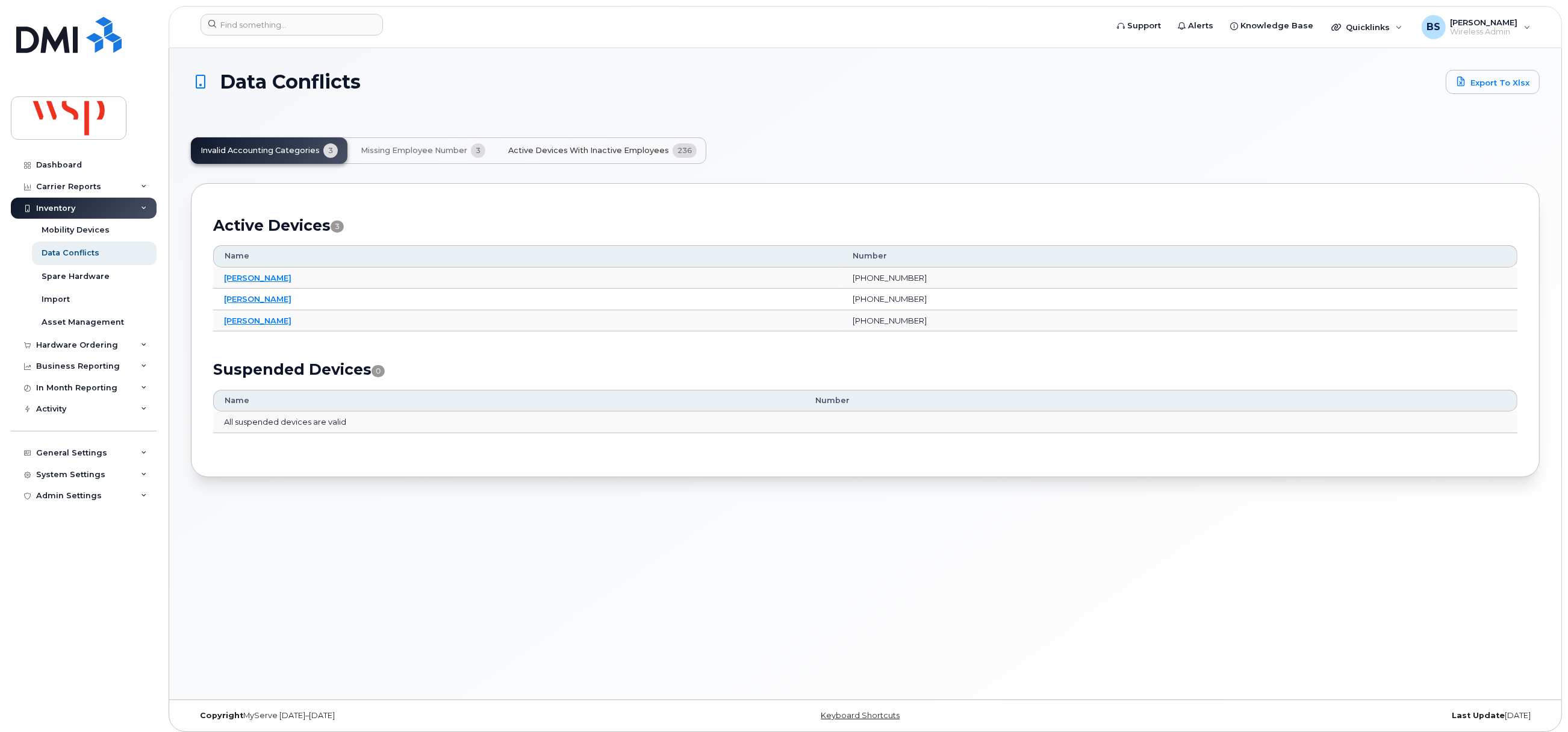
click at [555, 147] on span "Active Devices with Inactive Employees" at bounding box center [589, 151] width 161 height 10
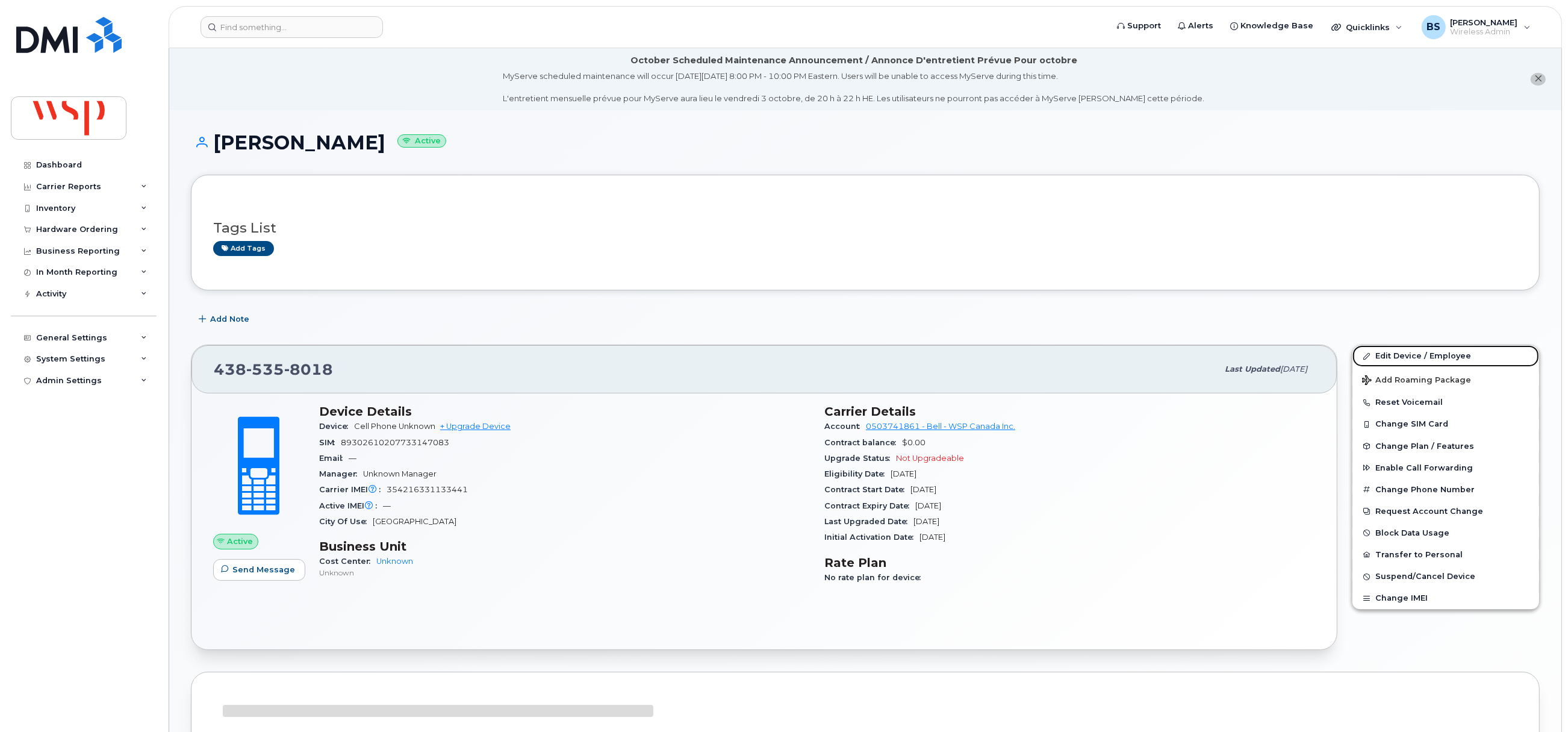
drag, startPoint x: 1383, startPoint y: 356, endPoint x: 1361, endPoint y: 317, distance: 44.8
click at [1383, 356] on link "Edit Device / Employee" at bounding box center [1445, 356] width 187 height 22
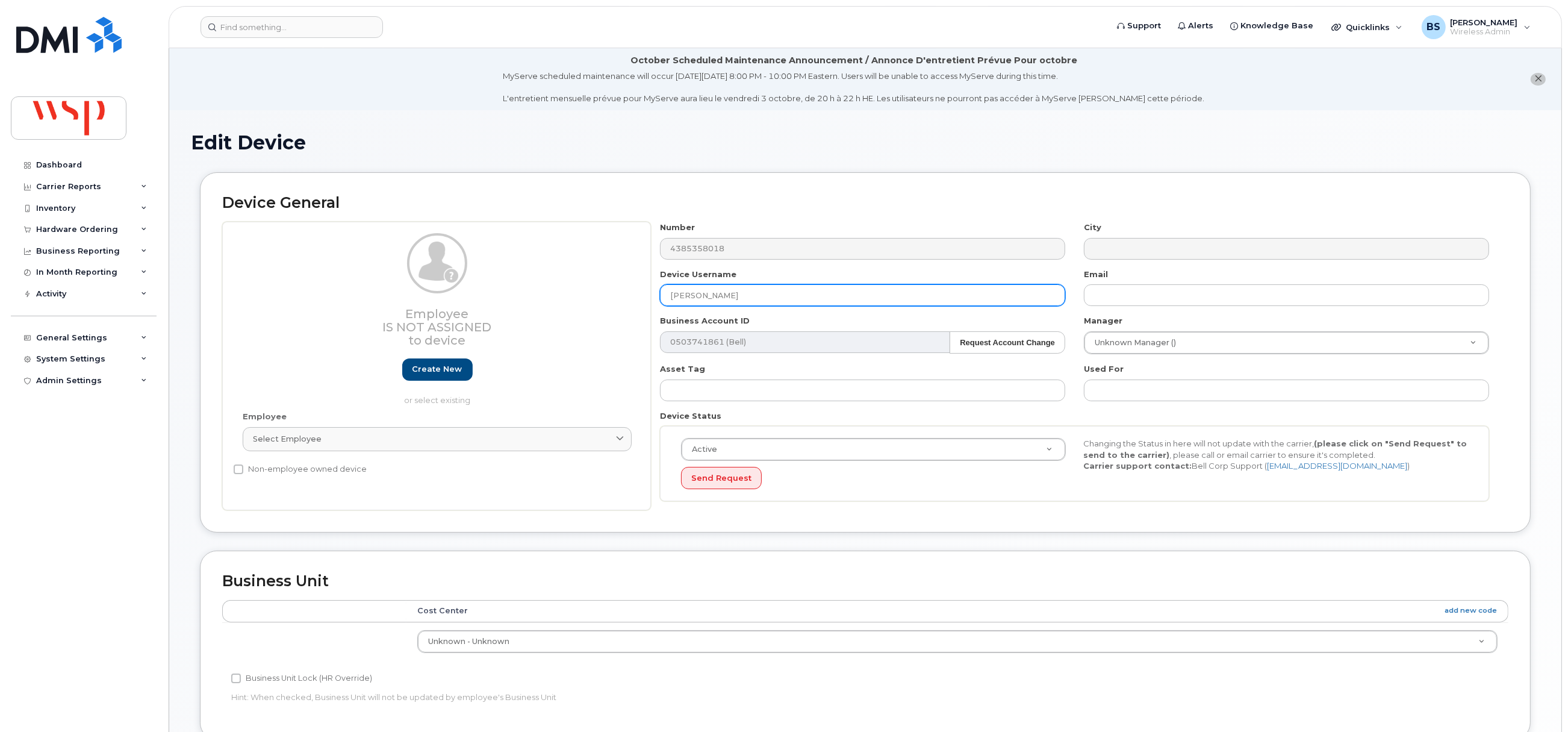
drag, startPoint x: 546, startPoint y: 314, endPoint x: 515, endPoint y: 306, distance: 32.0
click at [531, 314] on div "Employee Is not assigned to device Create new or select existing Employee Selec…" at bounding box center [865, 365] width 1286 height 289
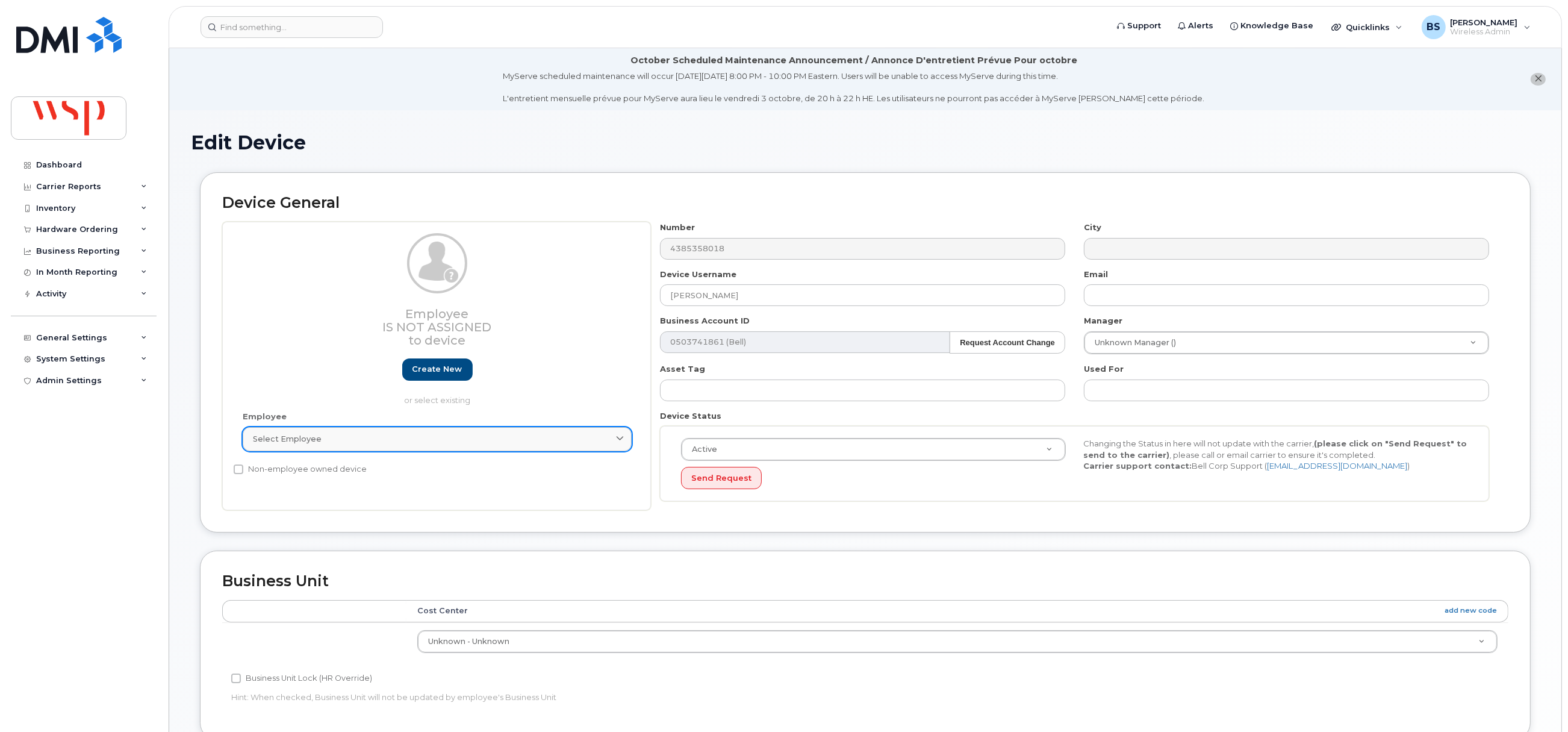
click at [370, 443] on div "Select employee" at bounding box center [437, 439] width 369 height 12
paste input "[PERSON_NAME]"
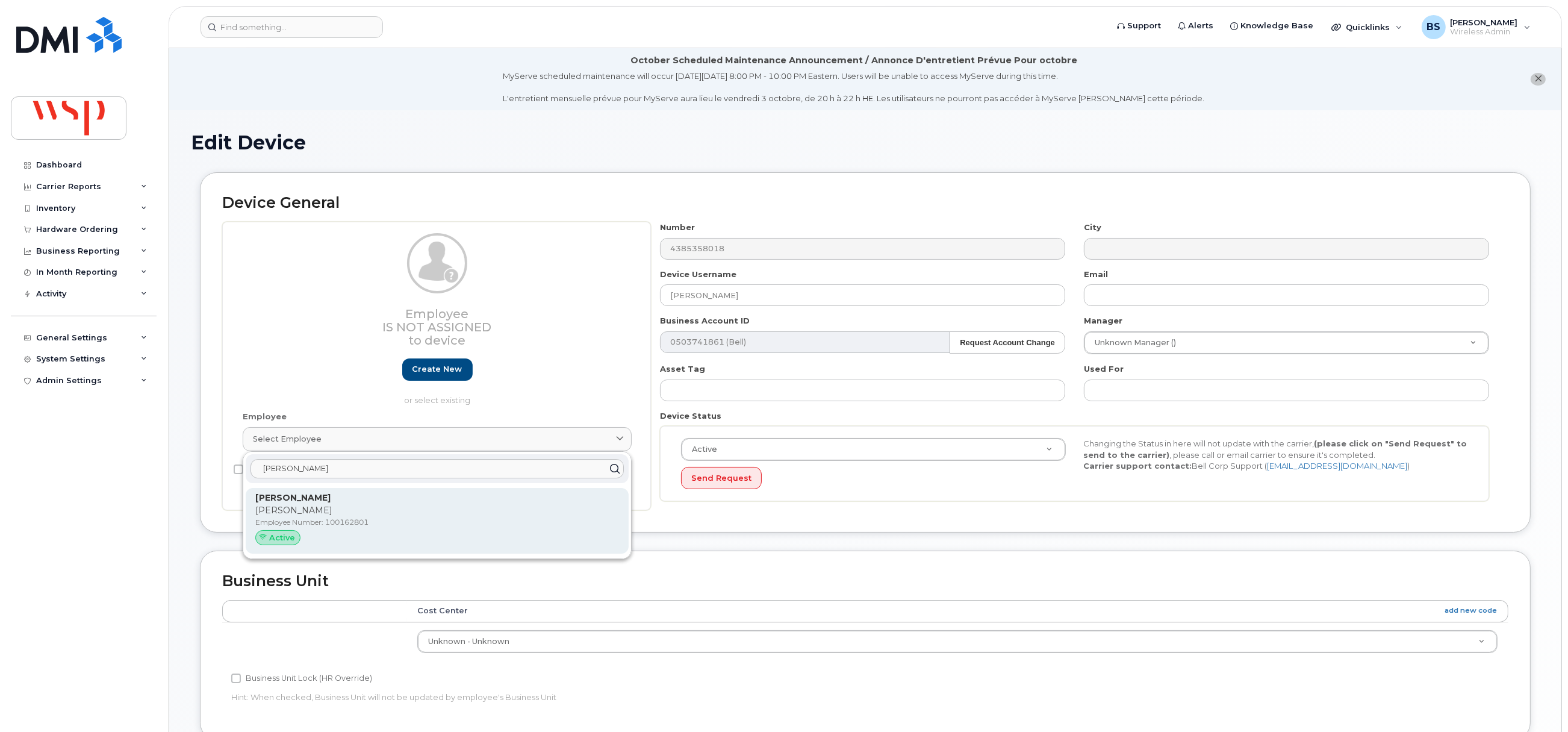
type input "[PERSON_NAME]"
click at [320, 507] on p "Brenda Sanchez Bermejo" at bounding box center [437, 510] width 364 height 13
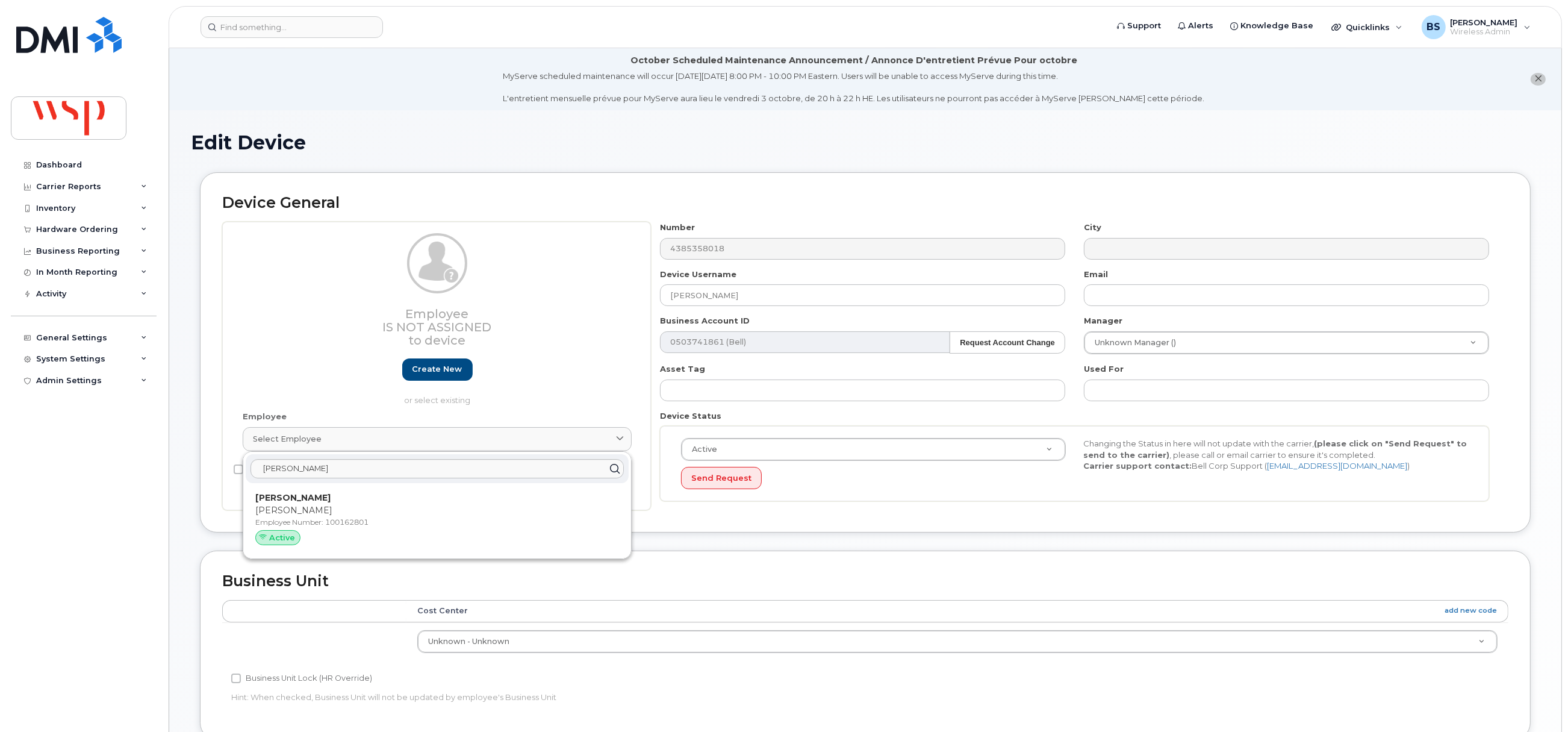
type input "100162801"
type input "Brenda Sanchez Bermejo"
type input "brenda.sanchezbermejo@wsp.com"
type input "34634627"
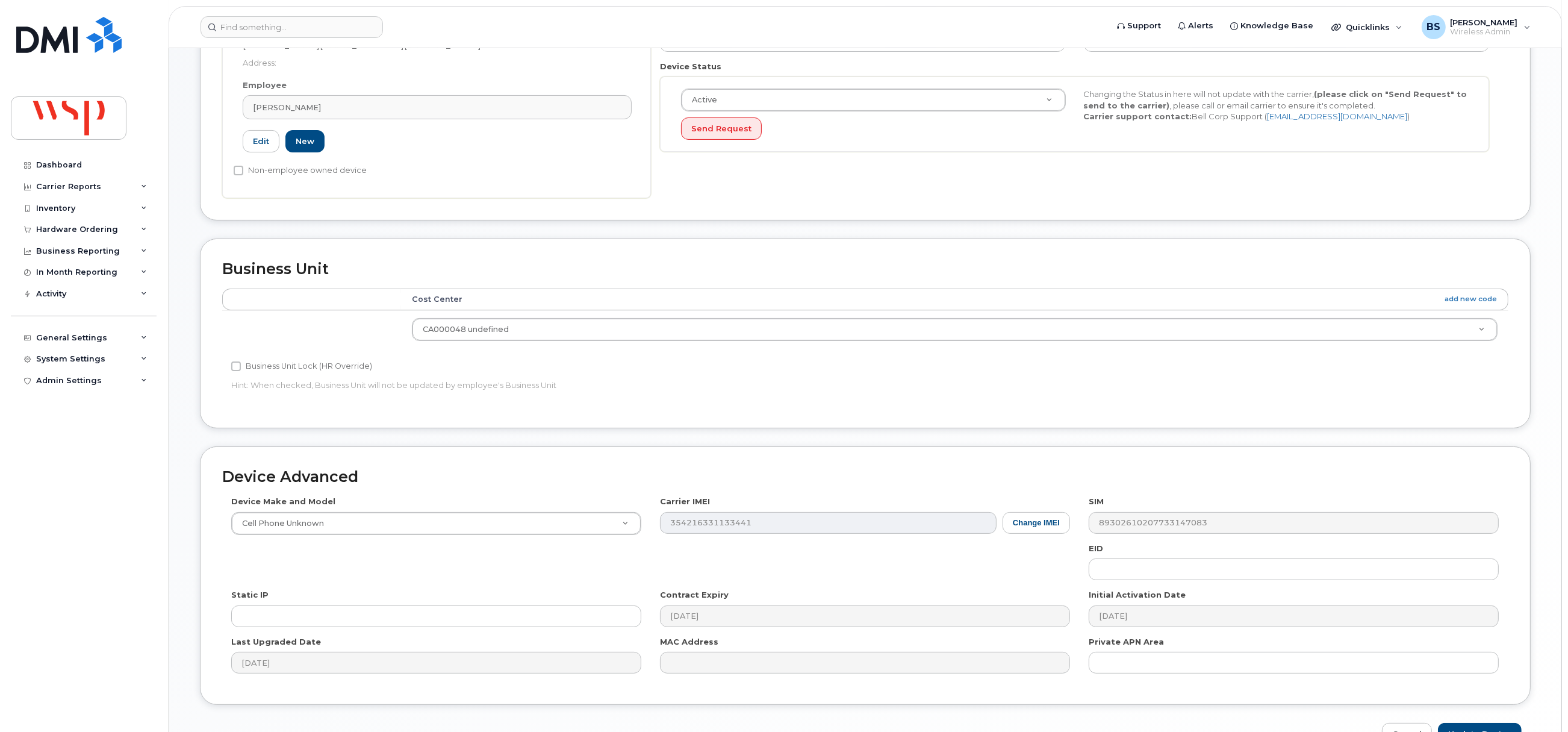
scroll to position [426, 0]
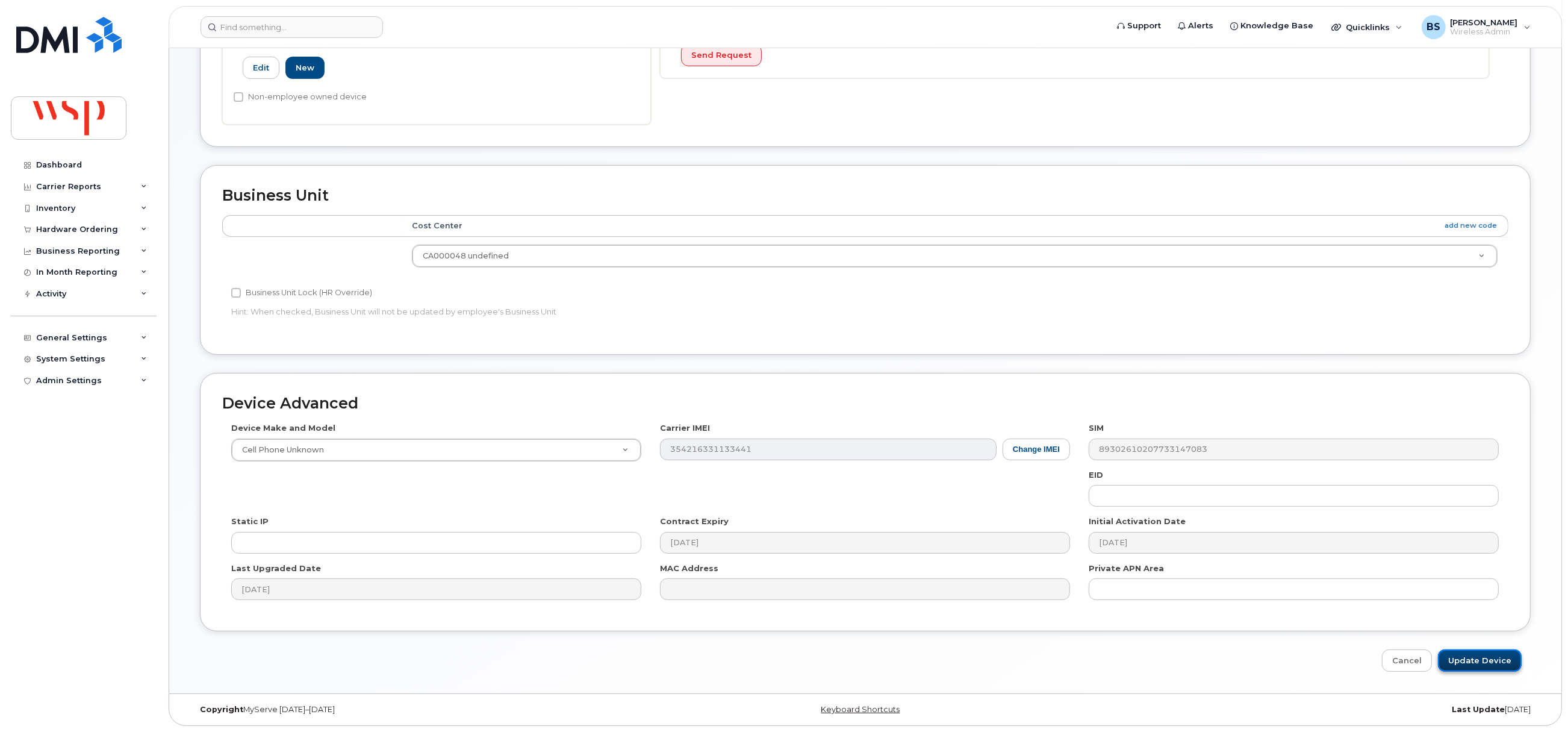
click at [1463, 653] on input "Update Device" at bounding box center [1479, 660] width 83 height 22
type input "Saving..."
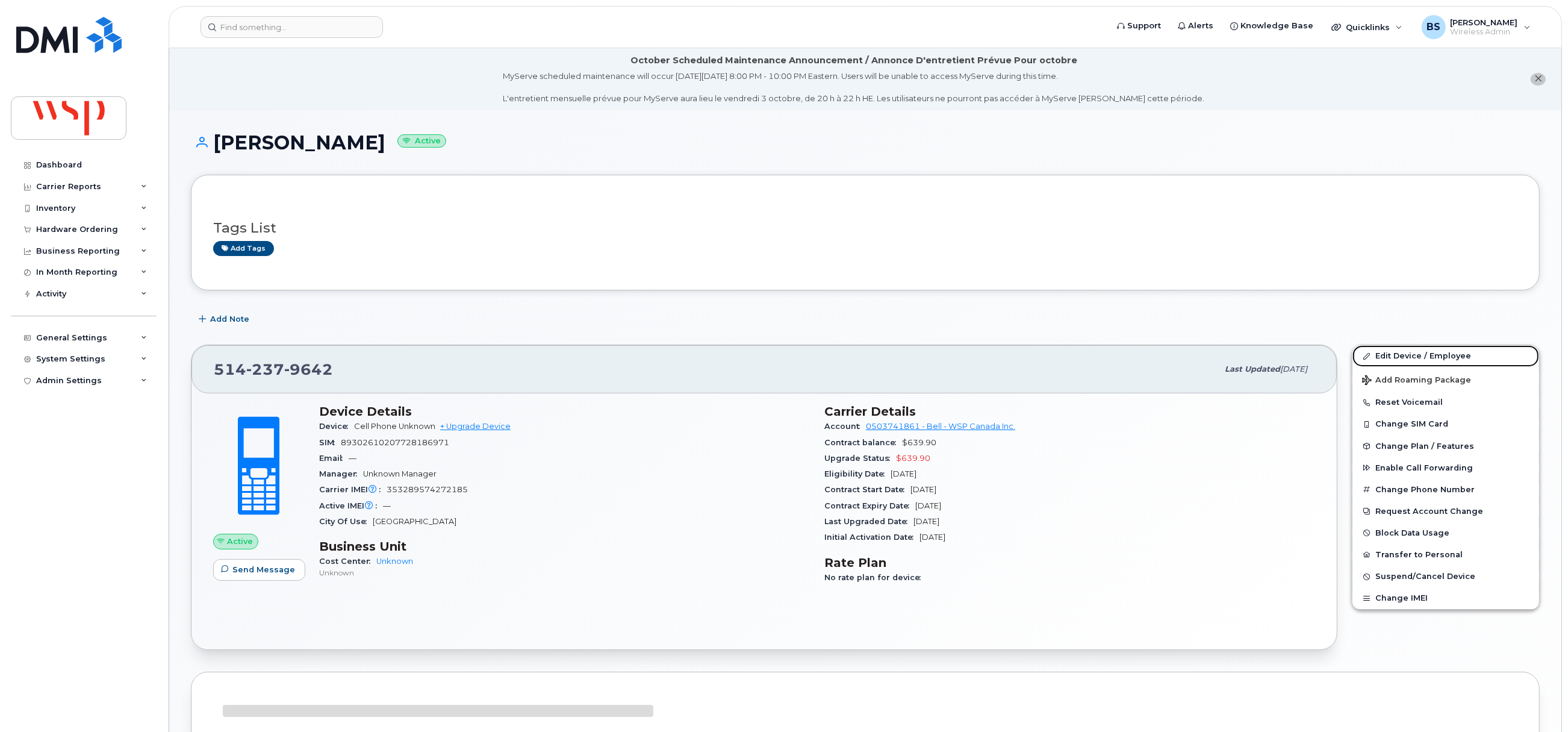
drag, startPoint x: 1394, startPoint y: 353, endPoint x: 1373, endPoint y: 333, distance: 29.0
click at [1394, 353] on link "Edit Device / Employee" at bounding box center [1445, 356] width 187 height 22
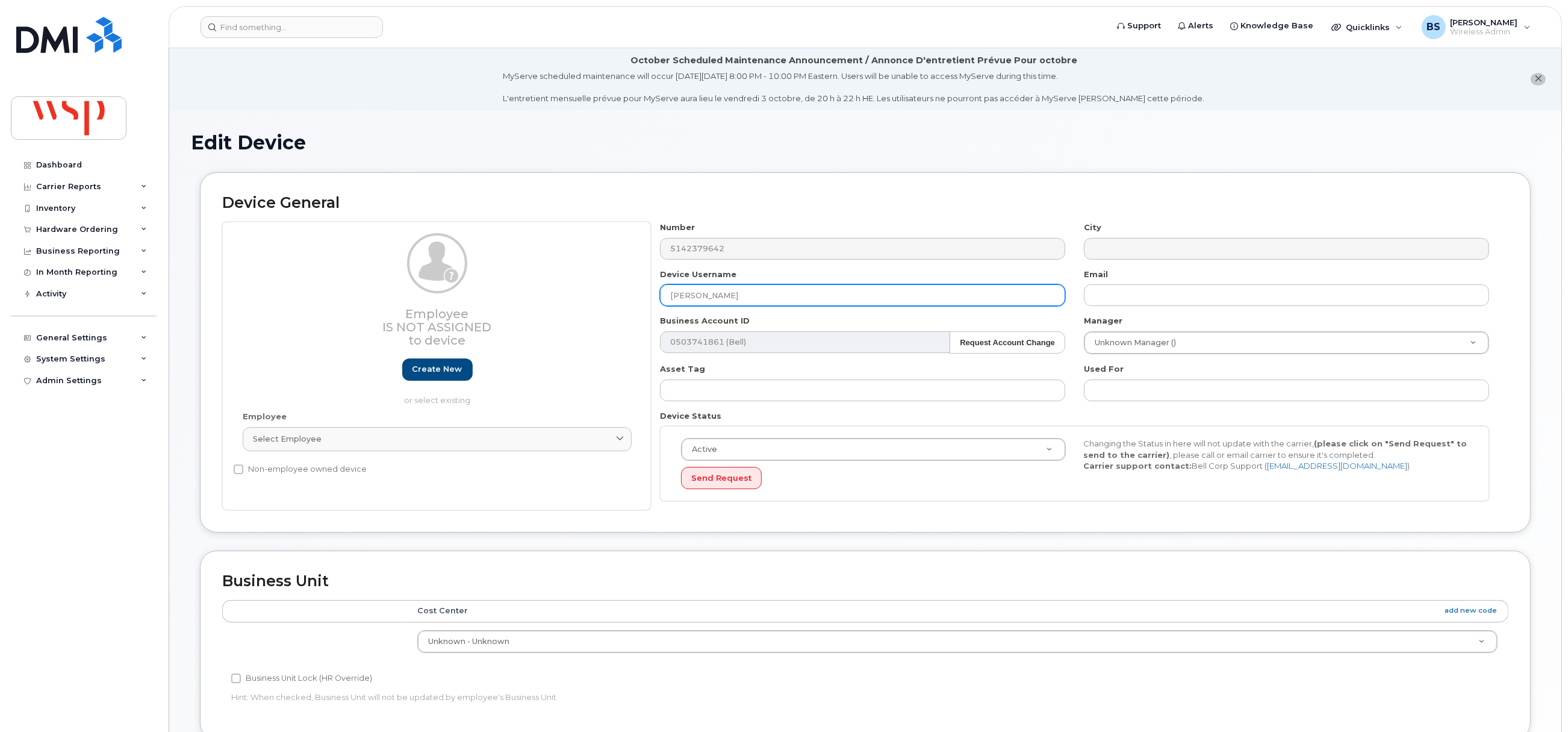
drag, startPoint x: 722, startPoint y: 304, endPoint x: 539, endPoint y: 308, distance: 183.0
click at [572, 310] on div "Employee Is not assigned to device Create new or select existing Employee Selec…" at bounding box center [865, 365] width 1286 height 289
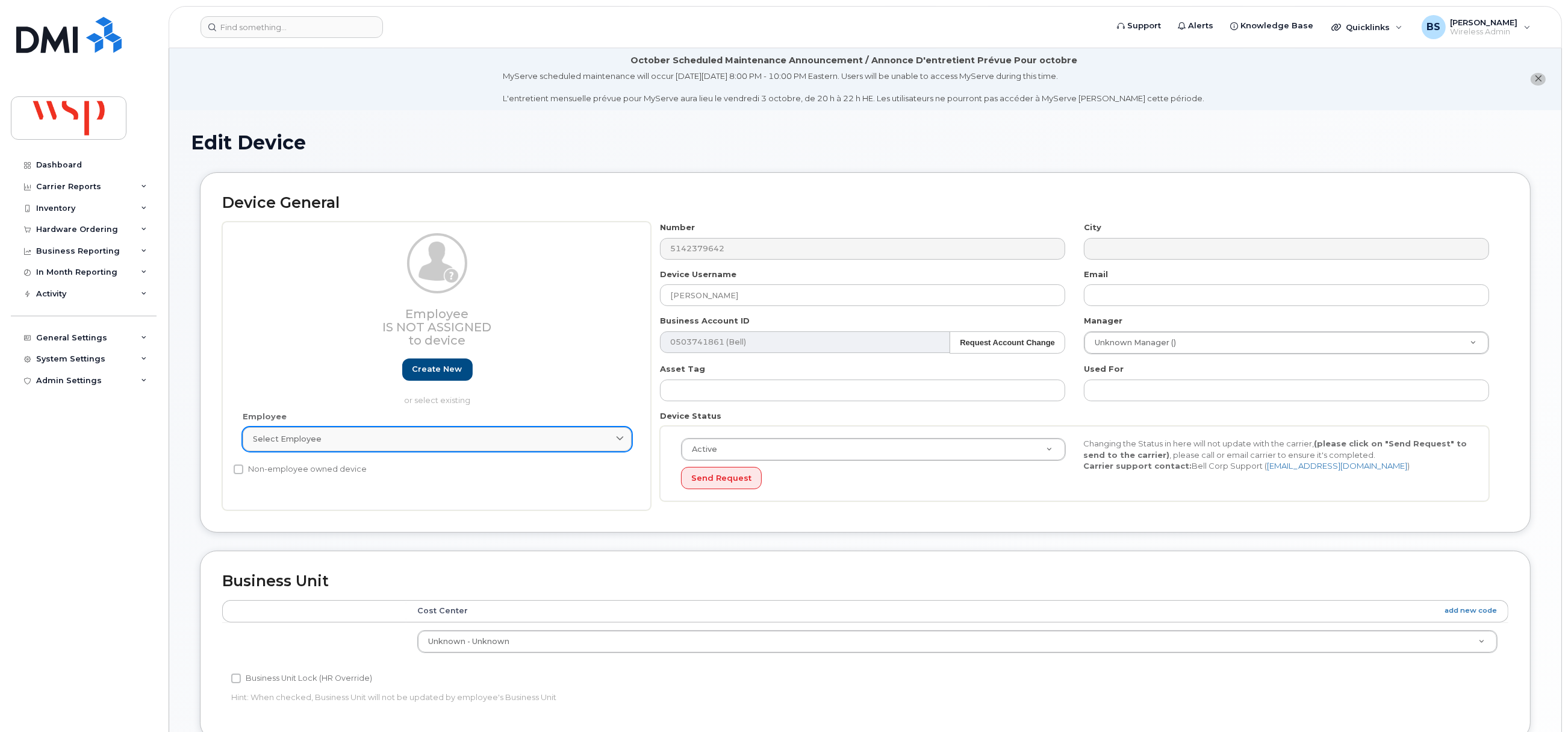
click at [327, 445] on div "Select employee" at bounding box center [437, 439] width 369 height 12
paste input "Jean Labelle"
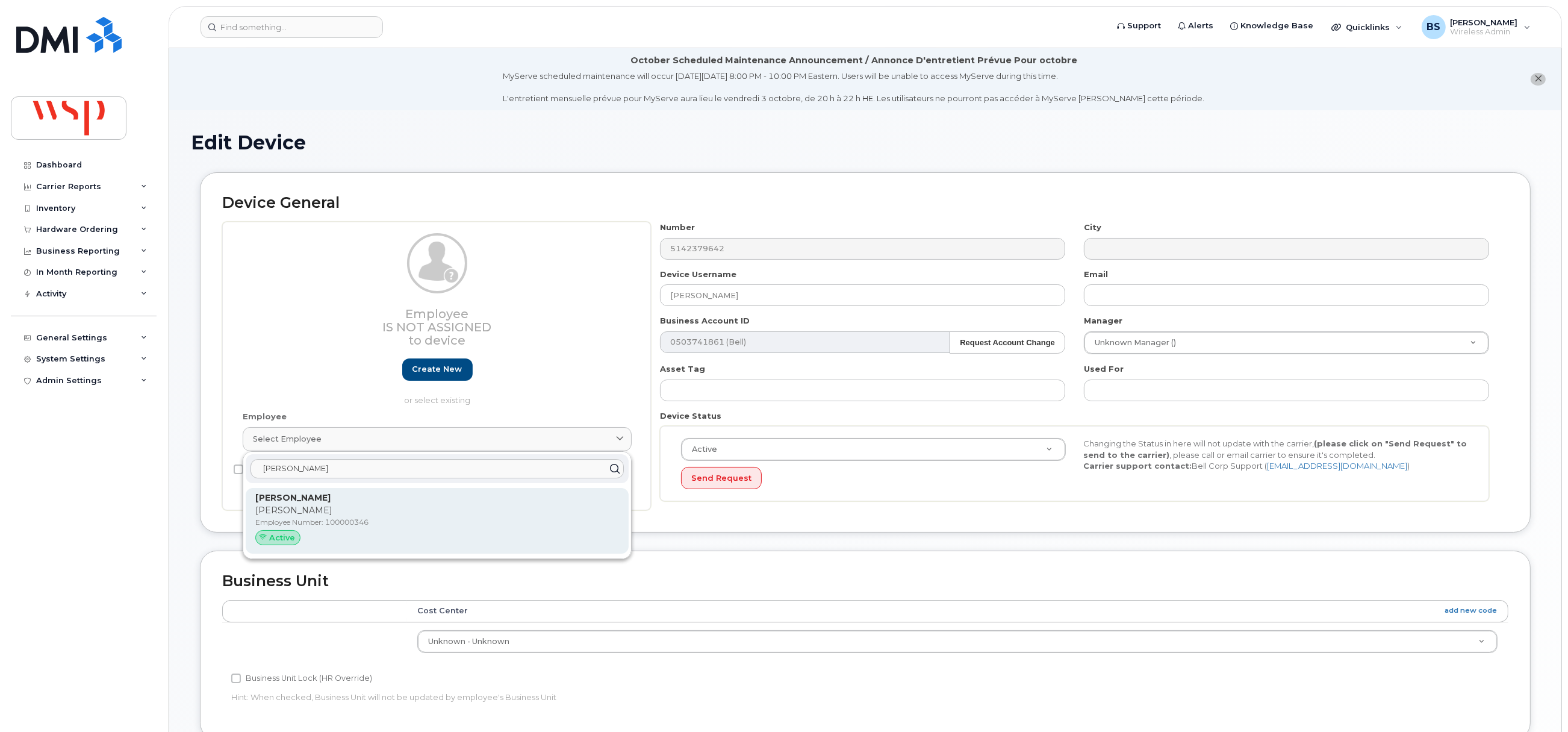
type input "Jean Labelle"
click at [295, 517] on div "Jean Labelle Jean Labelle Employee Number: 100000346 Active" at bounding box center [437, 521] width 364 height 59
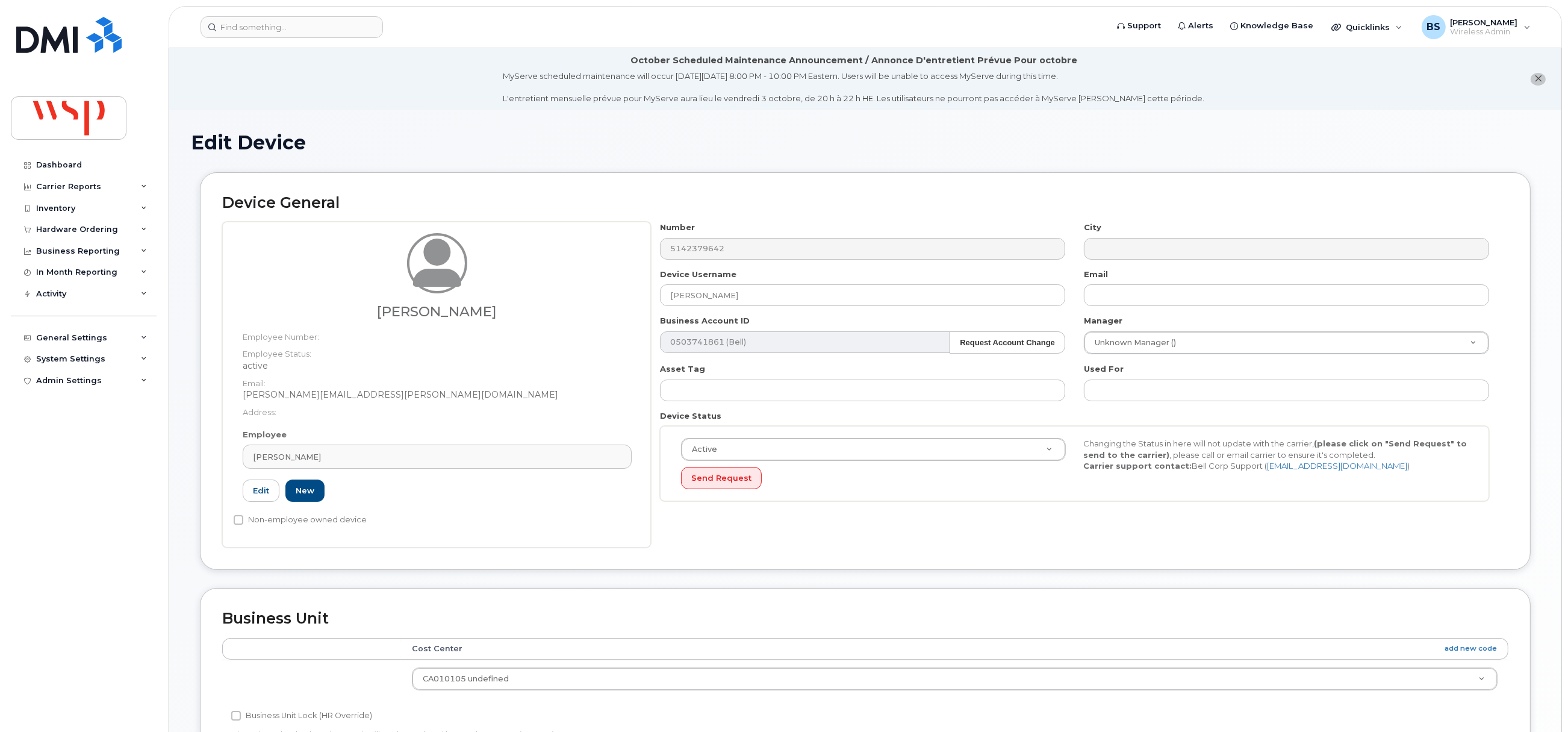
type input "100000346"
type input "jean.labelle@wsp.com"
type input "5769993"
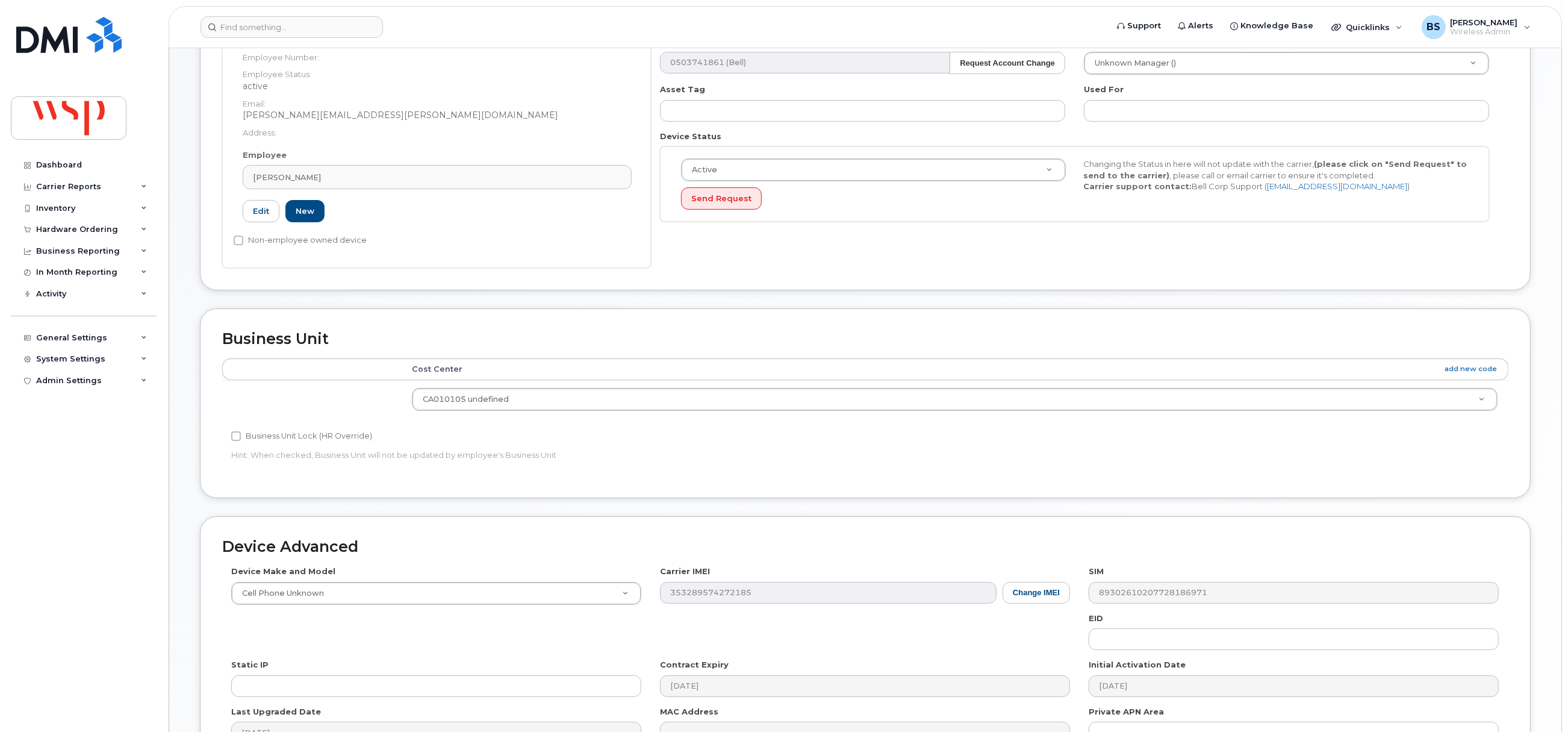
scroll to position [426, 0]
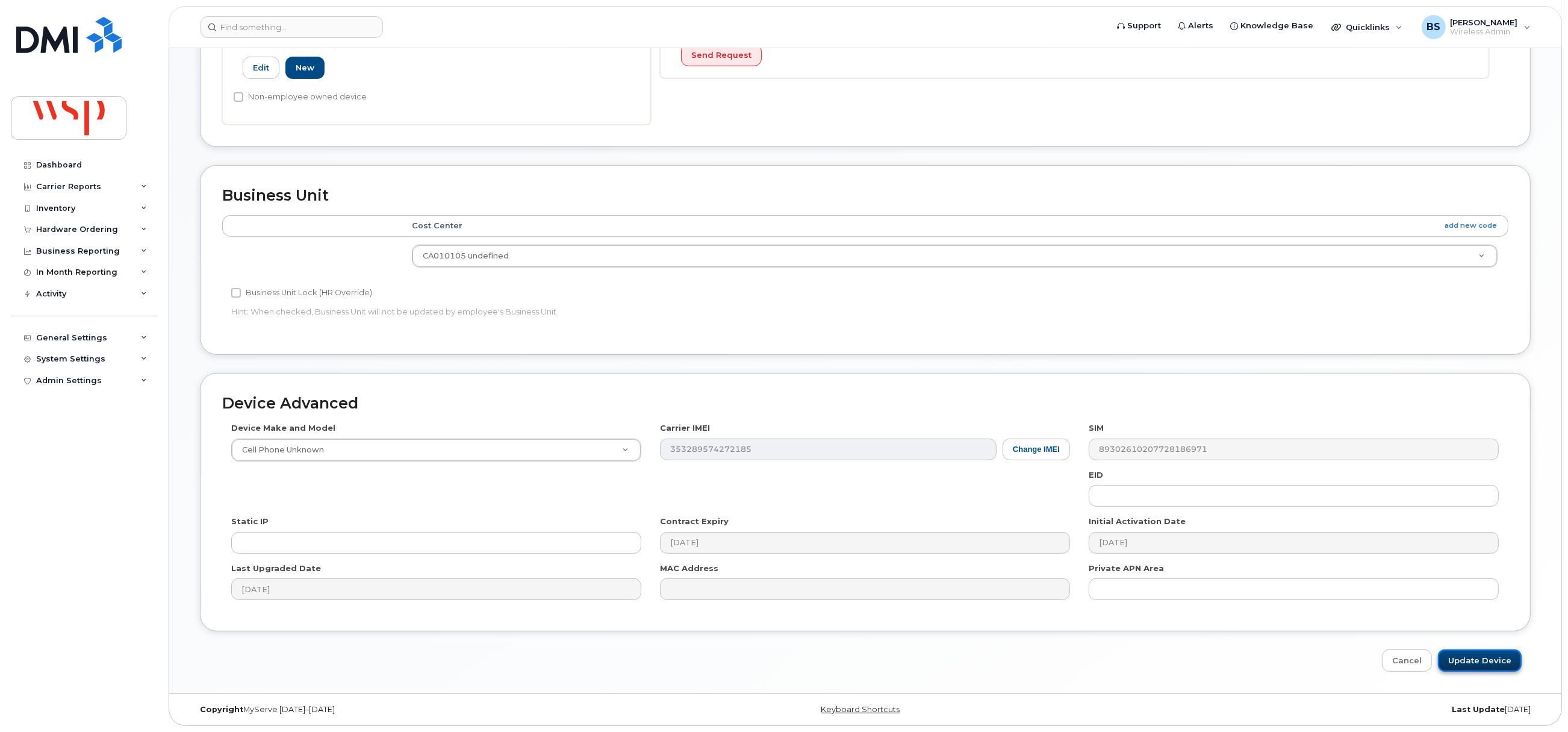
drag, startPoint x: 1465, startPoint y: 664, endPoint x: 1474, endPoint y: 650, distance: 16.6
click at [1466, 663] on input "Update Device" at bounding box center [1479, 660] width 83 height 22
type input "Saving..."
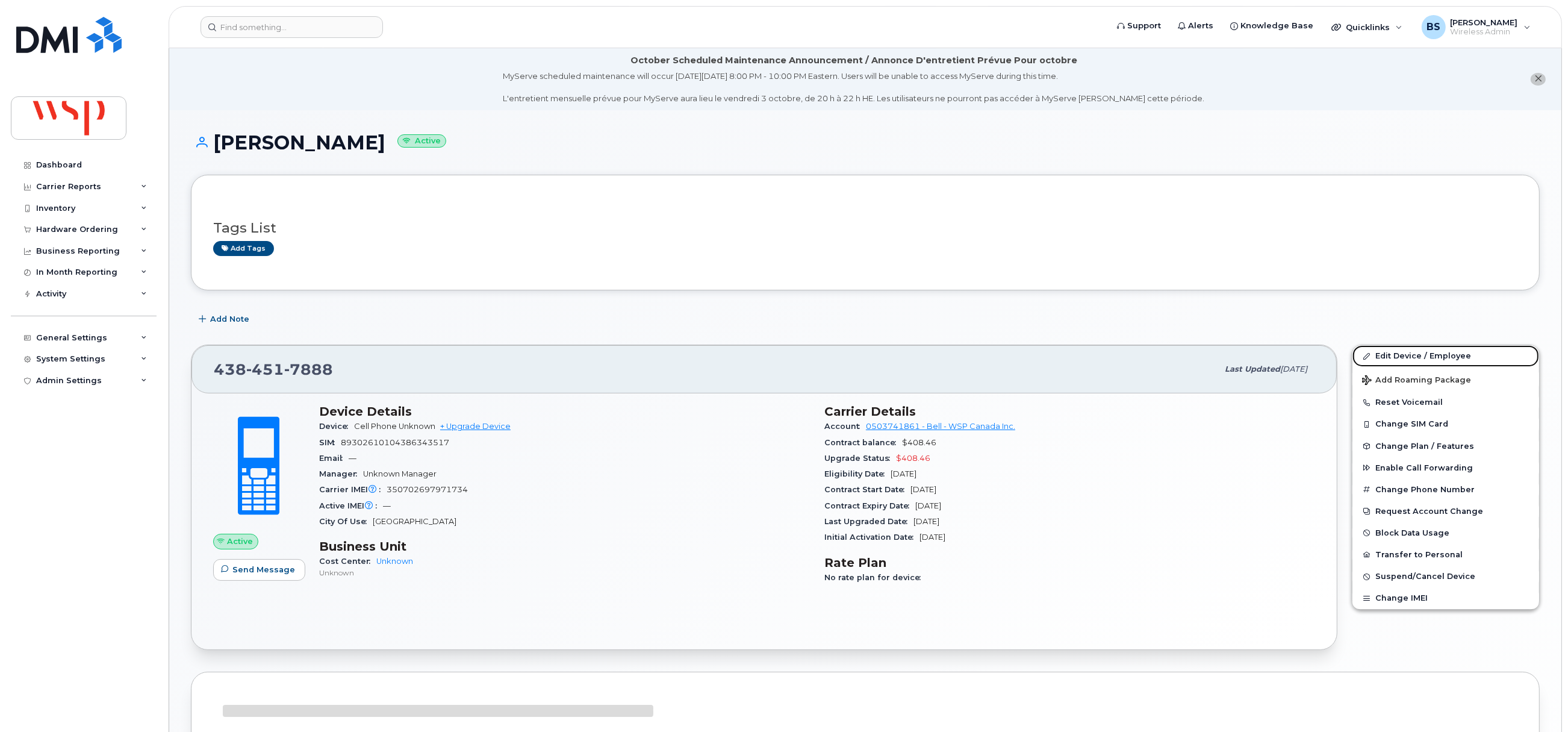
drag, startPoint x: 1388, startPoint y: 354, endPoint x: 1391, endPoint y: 337, distance: 17.3
click at [1388, 354] on link "Edit Device / Employee" at bounding box center [1445, 356] width 187 height 22
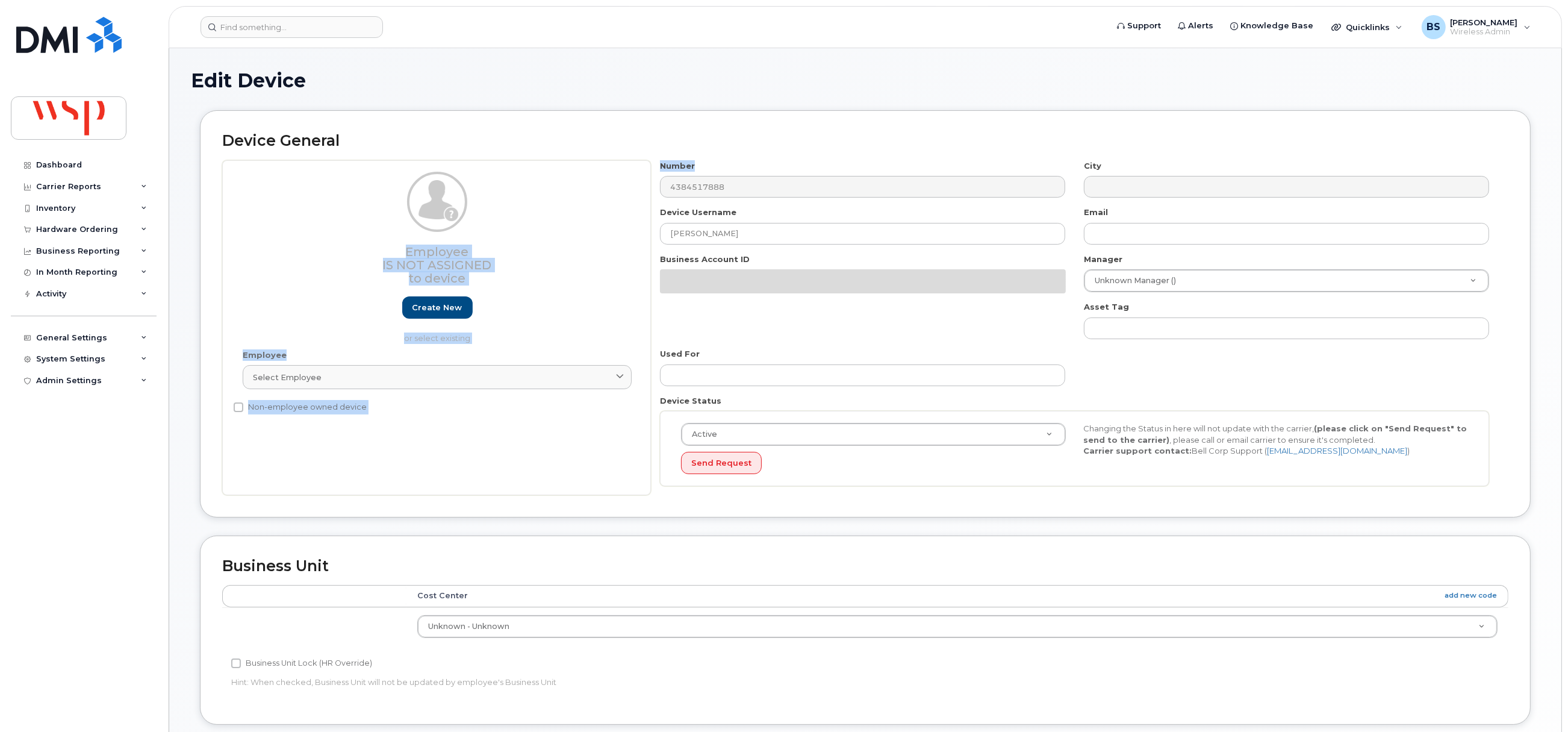
drag, startPoint x: 539, startPoint y: 244, endPoint x: 502, endPoint y: 246, distance: 37.1
click at [527, 244] on div "Employee Is not assigned to device Create new or select existing Employee Selec…" at bounding box center [865, 327] width 1286 height 335
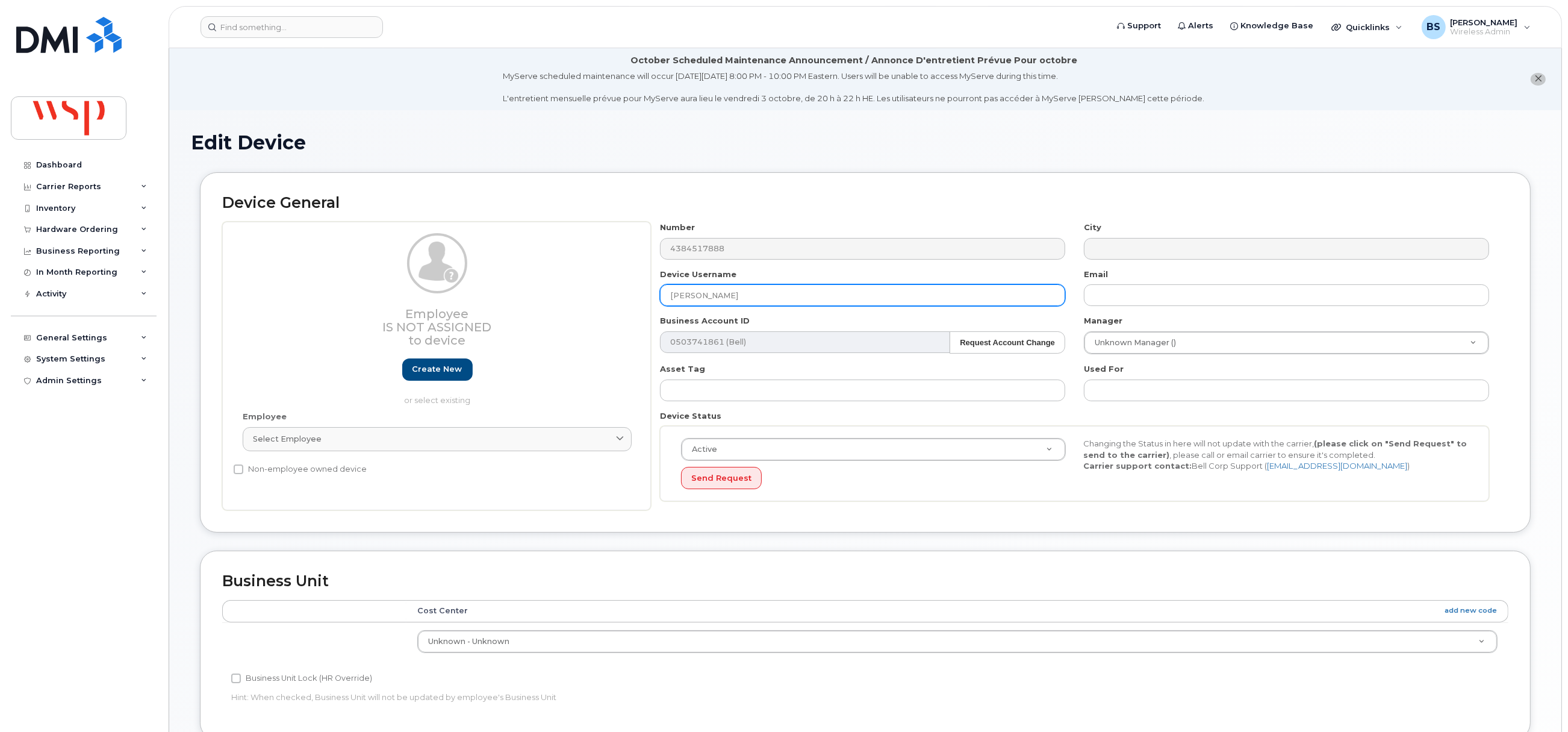
click at [768, 301] on input "[PERSON_NAME]" at bounding box center [862, 295] width 405 height 22
drag, startPoint x: 572, startPoint y: 314, endPoint x: 508, endPoint y: 318, distance: 64.1
click at [538, 311] on div "Employee Is not assigned to device Create new or select existing Employee Selec…" at bounding box center [865, 365] width 1286 height 289
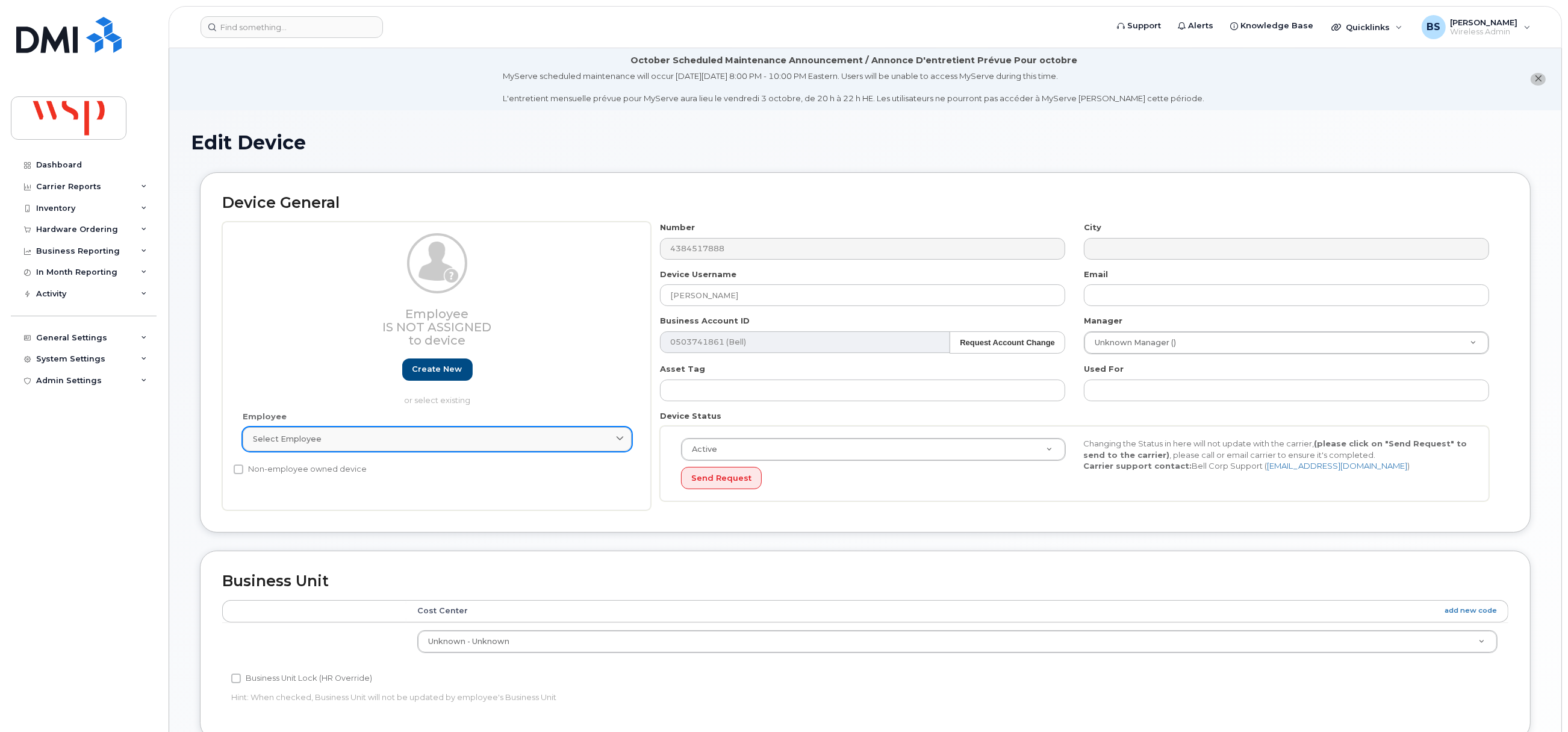
click at [301, 450] on link "Select employee" at bounding box center [436, 439] width 389 height 24
paste input "[PERSON_NAME]"
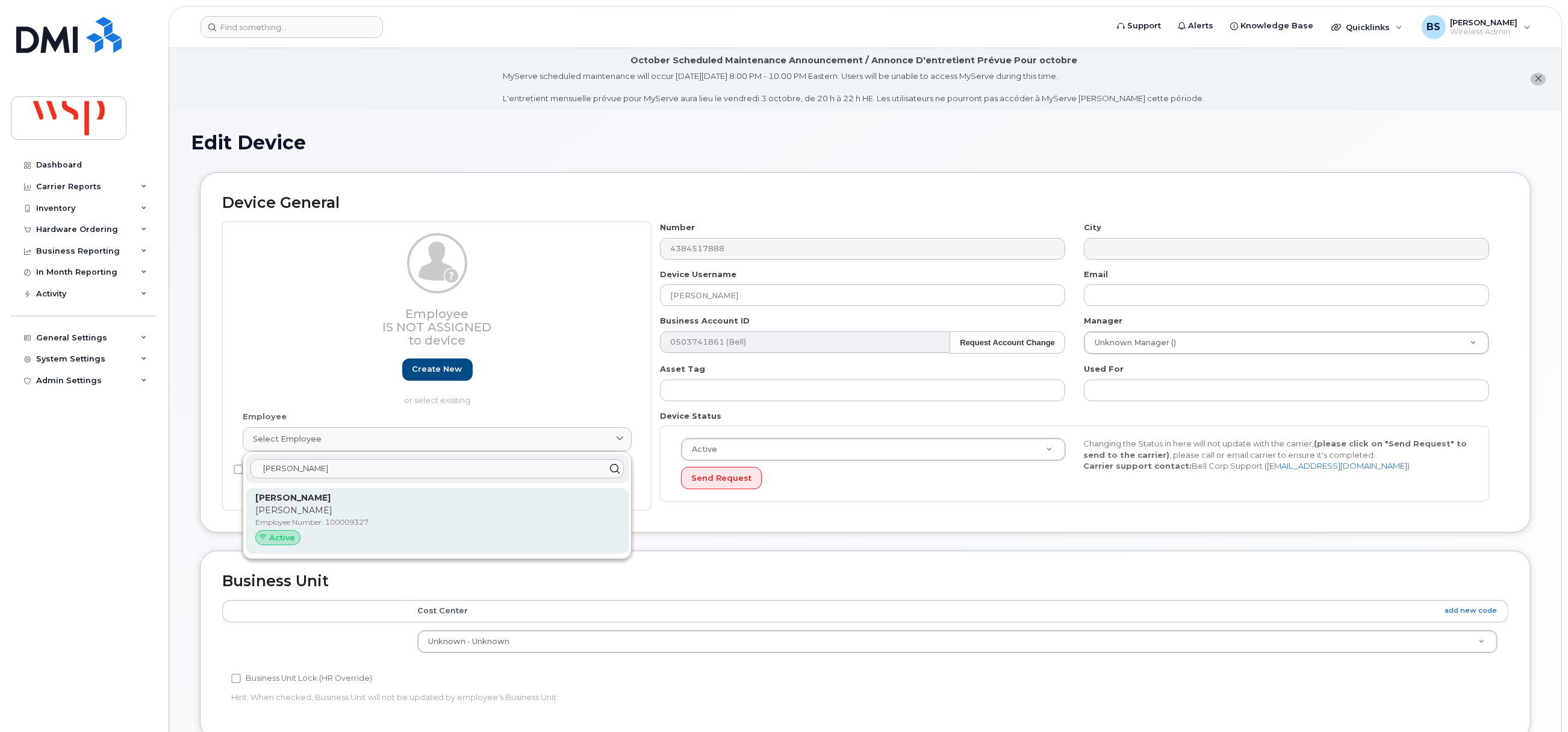
type input "[PERSON_NAME]"
click at [279, 519] on p "Employee Number: 100009327" at bounding box center [437, 522] width 364 height 11
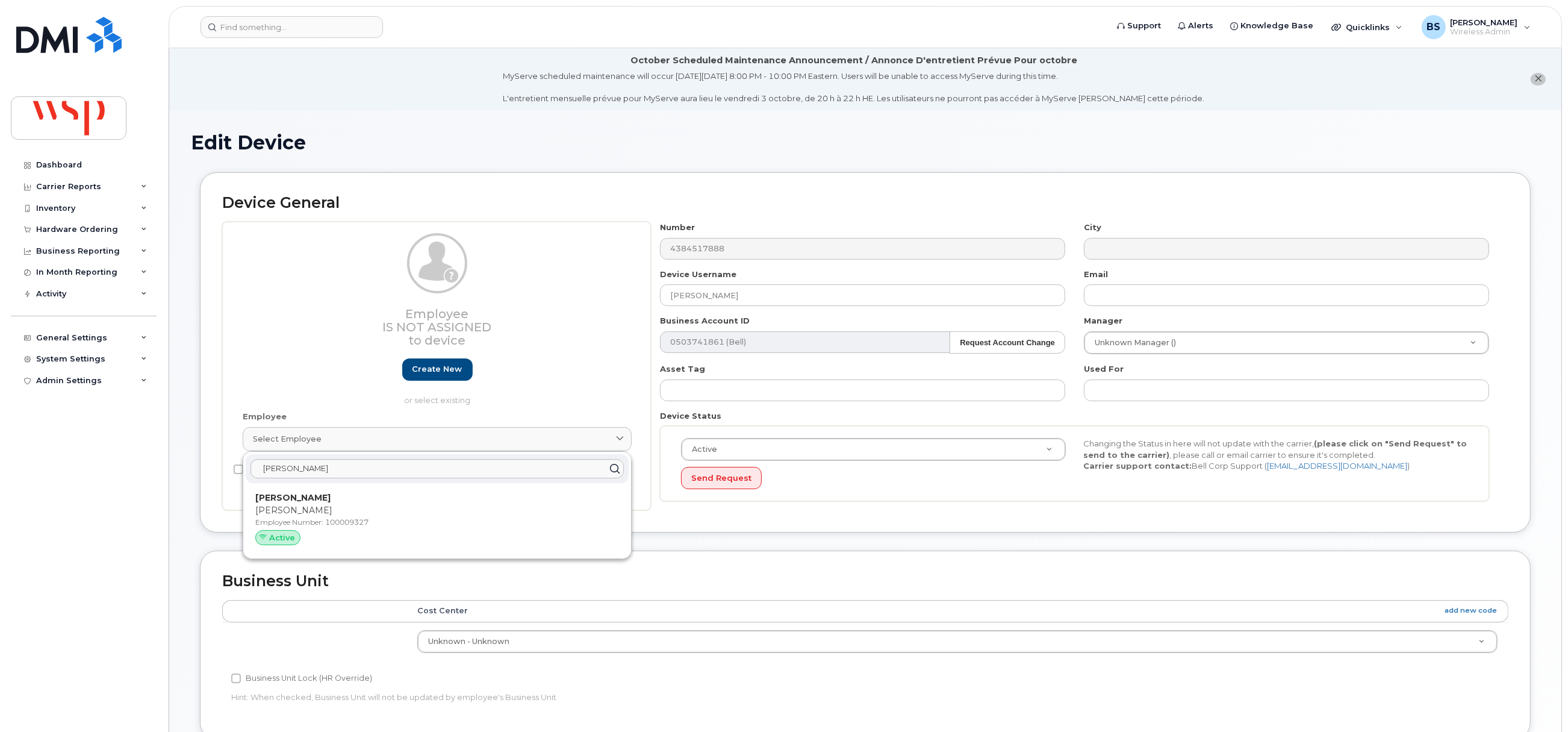
type input "100009327"
type input "[PERSON_NAME]"
type input "[PERSON_NAME][EMAIL_ADDRESS][PERSON_NAME][DOMAIN_NAME]"
type input "5777886"
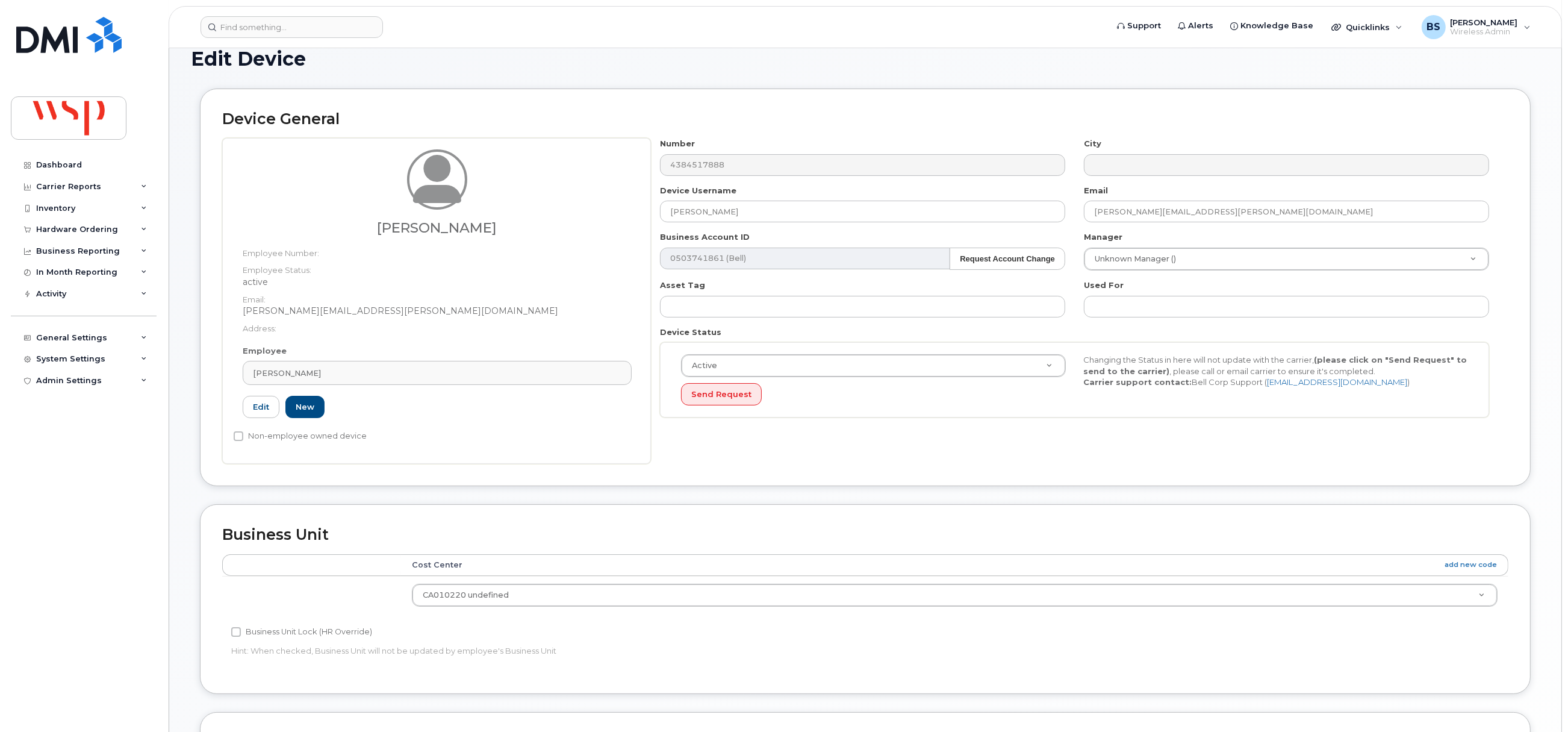
scroll to position [426, 0]
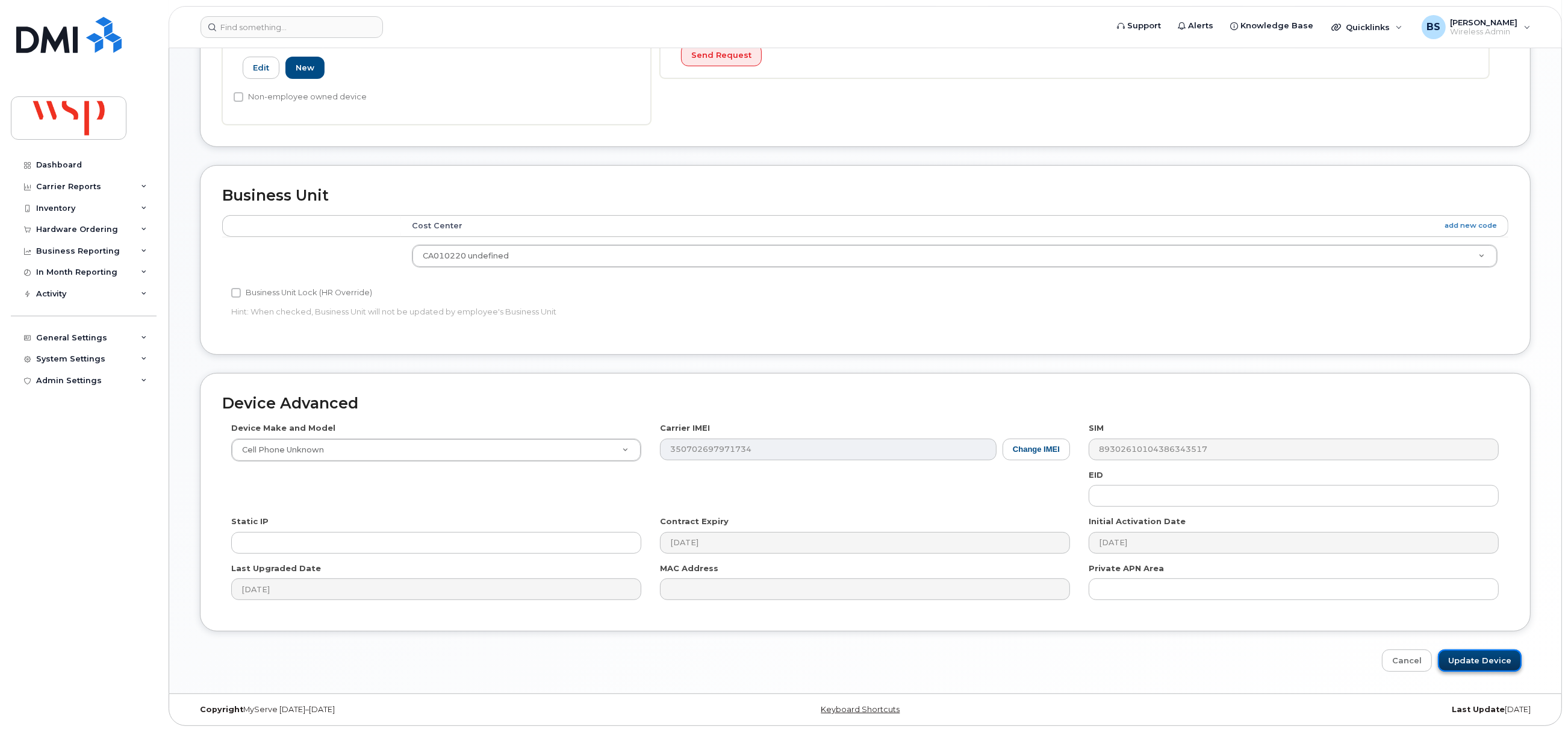
click at [1462, 655] on input "Update Device" at bounding box center [1479, 660] width 83 height 22
type input "Saving..."
